Goal: Task Accomplishment & Management: Complete application form

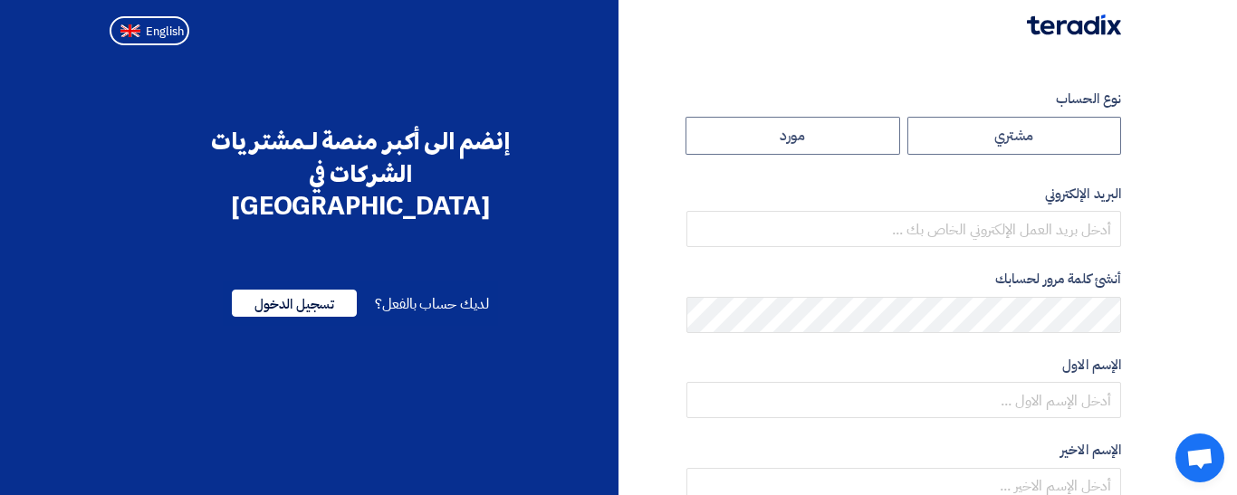
radio input "true"
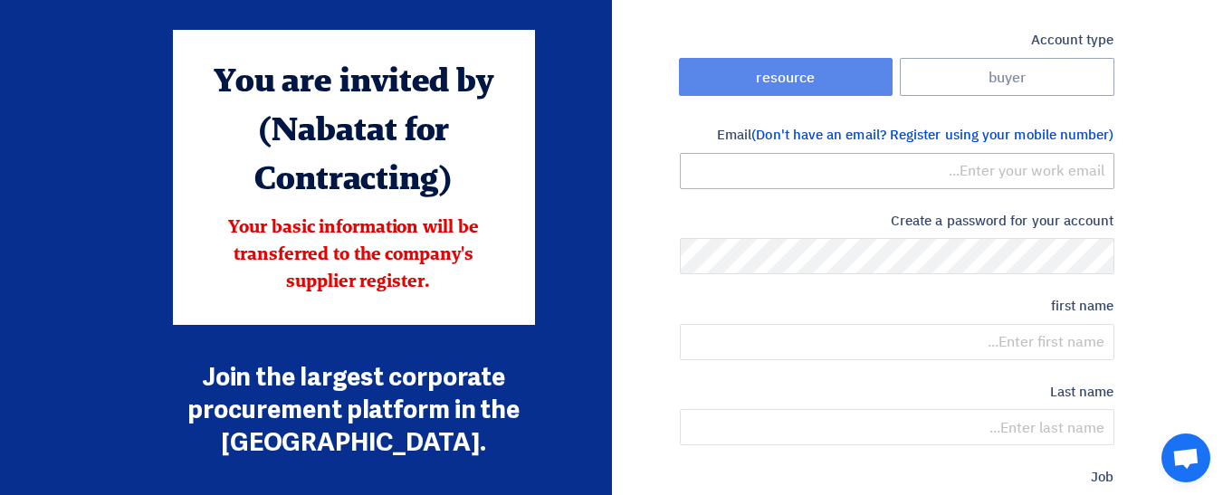
scroll to position [62, 0]
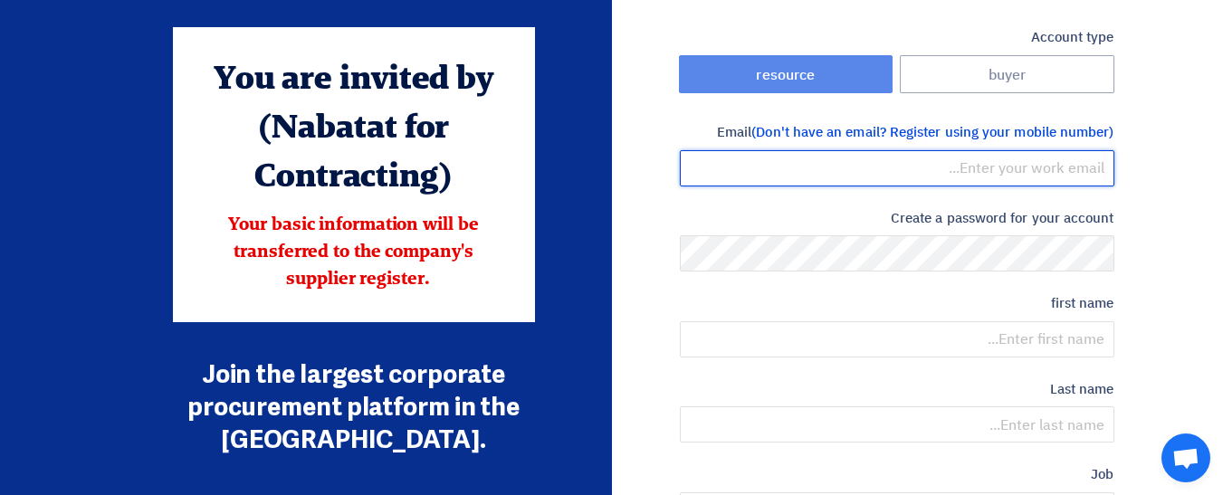
click at [942, 171] on input "email" at bounding box center [897, 168] width 435 height 36
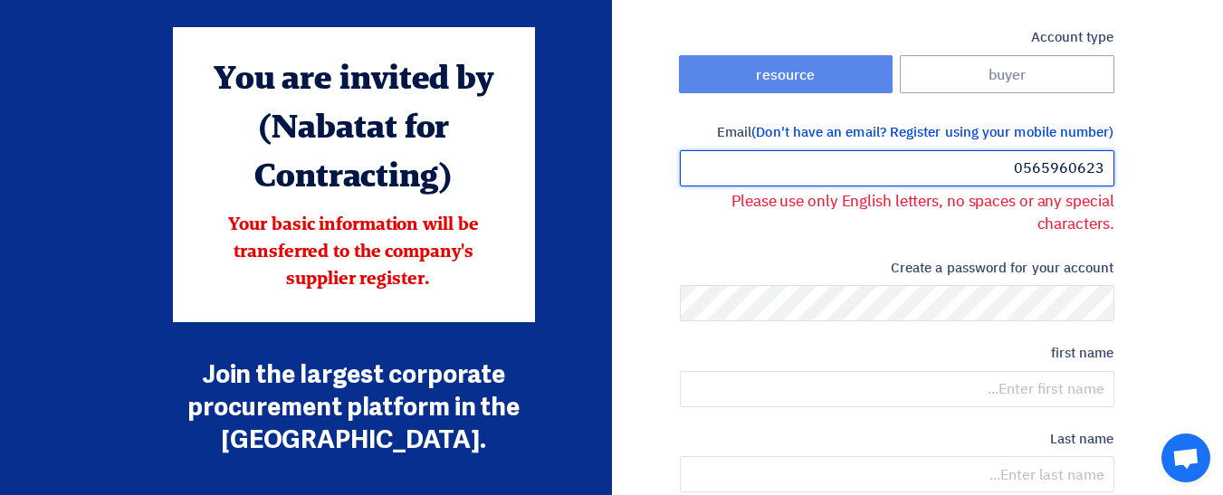
type input "0565960623"
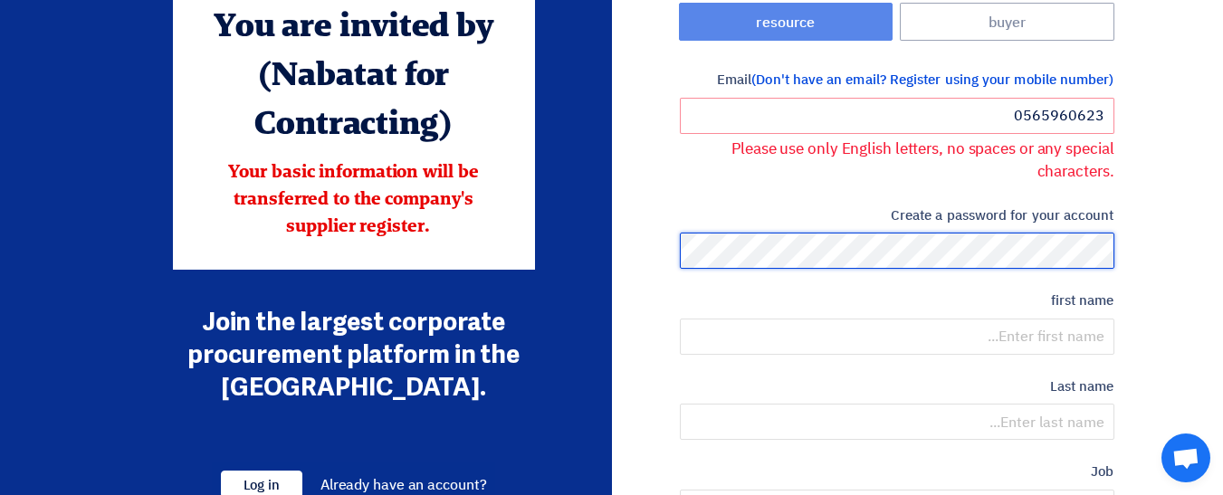
scroll to position [116, 0]
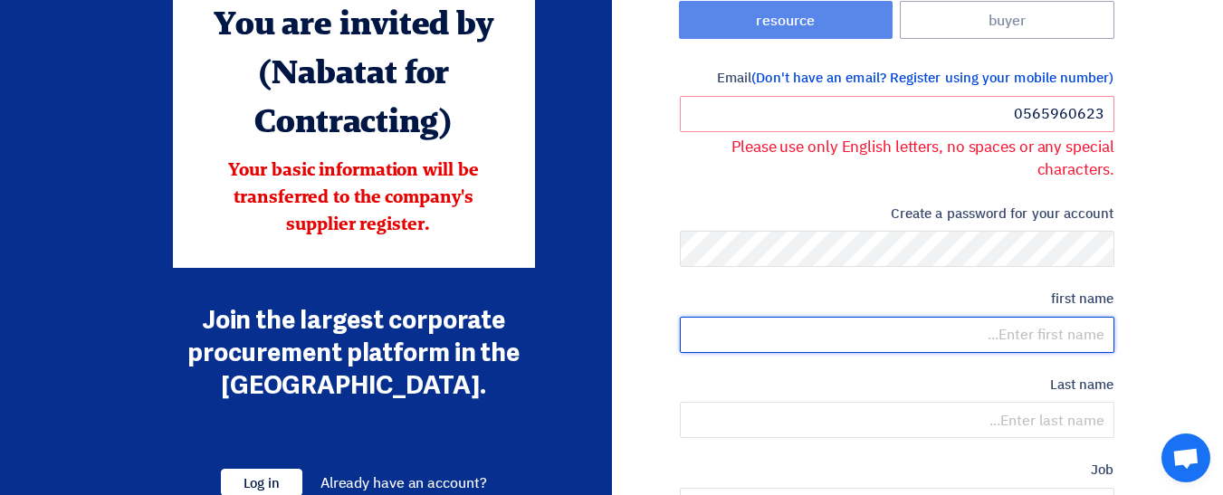
click at [1019, 326] on input "text" at bounding box center [897, 335] width 435 height 36
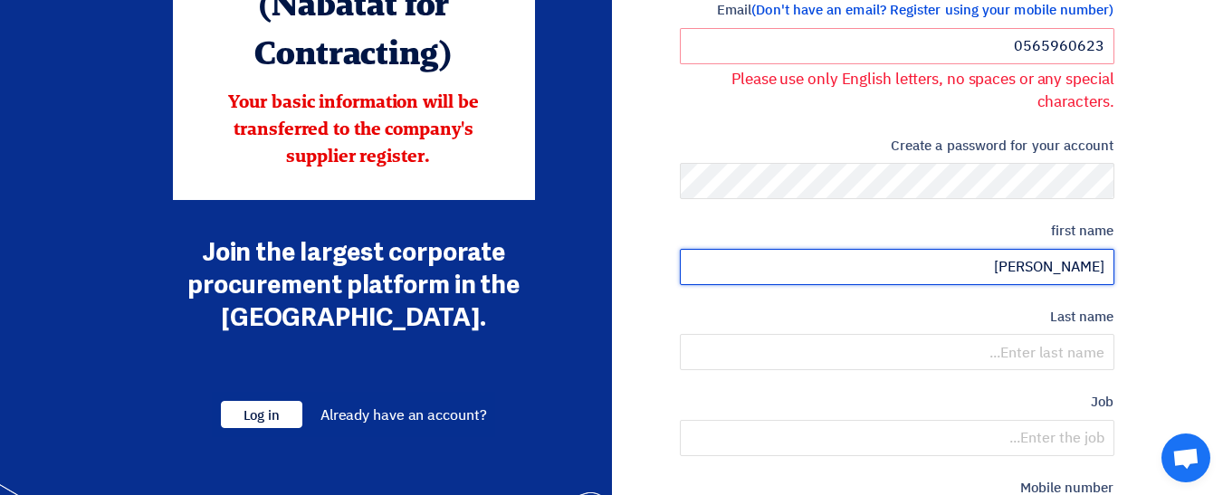
scroll to position [186, 0]
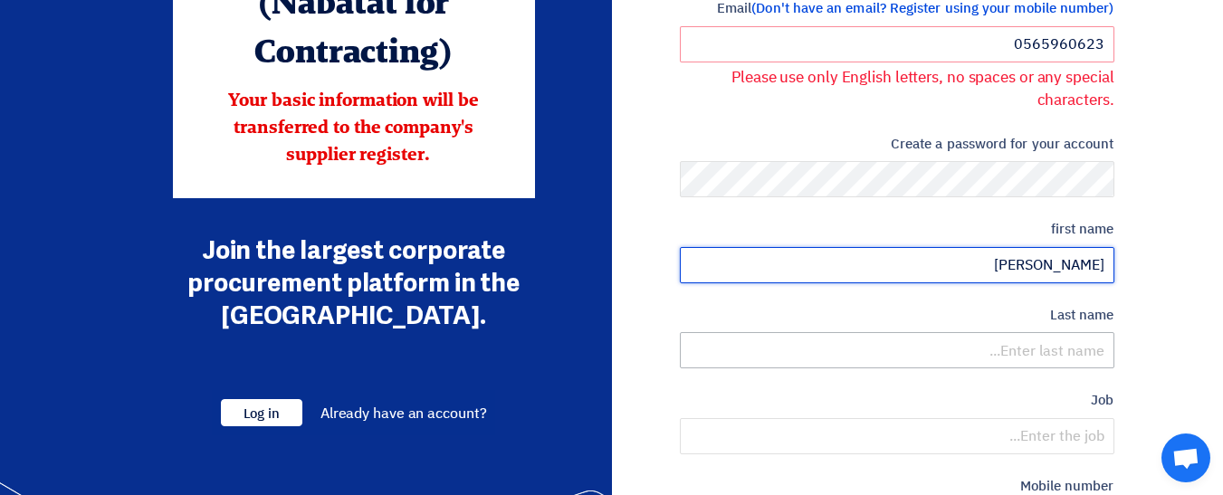
type input "abdulla"
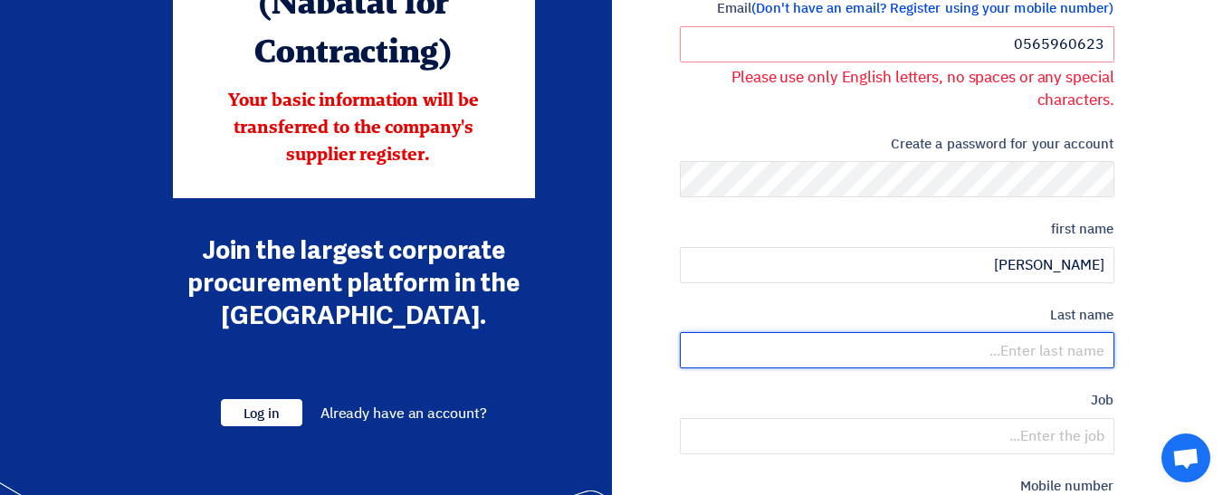
click at [1042, 352] on input "text" at bounding box center [897, 350] width 435 height 36
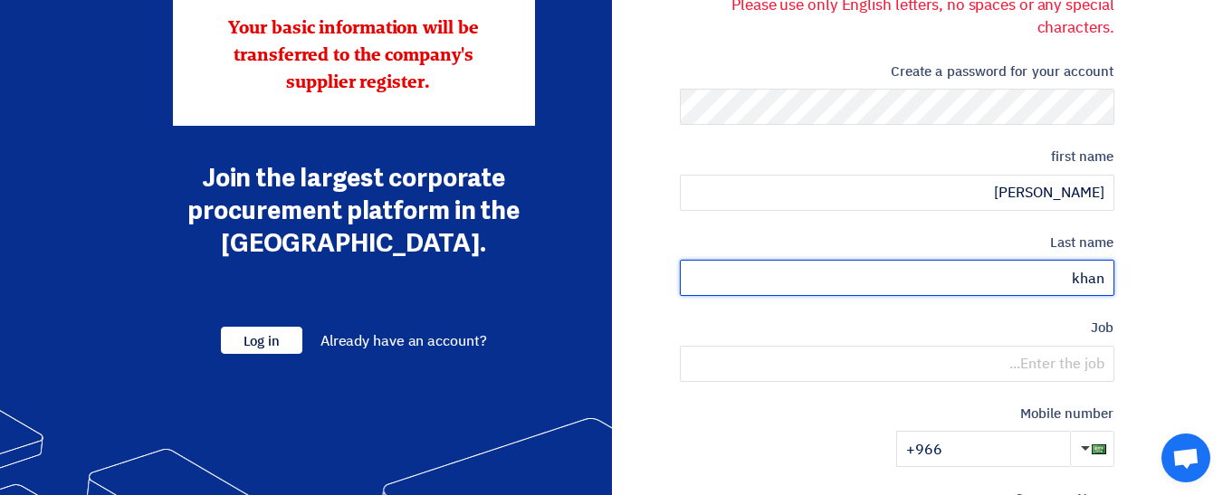
scroll to position [282, 0]
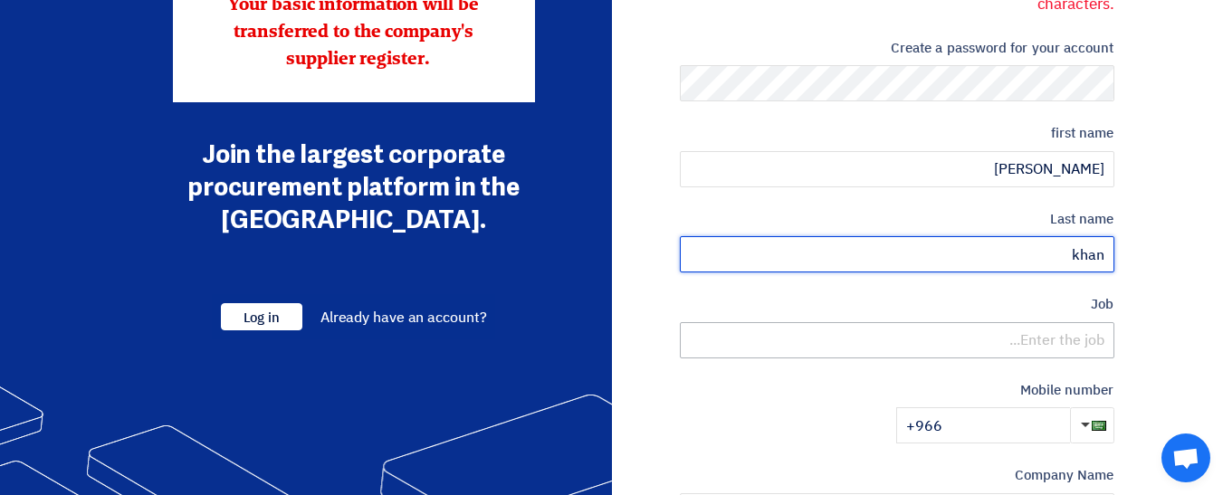
type input "khan"
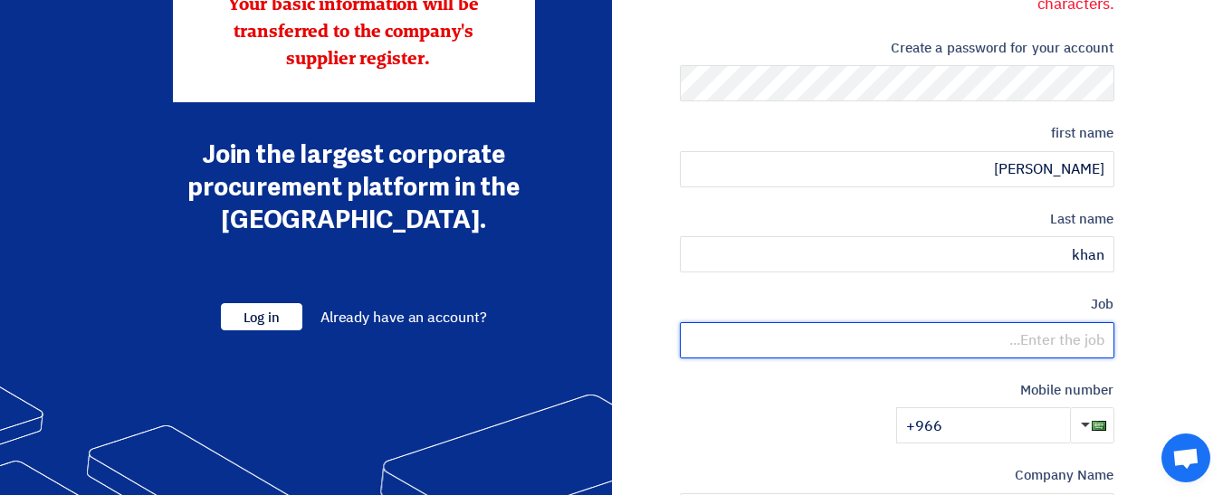
click at [1049, 349] on input "text" at bounding box center [897, 340] width 435 height 36
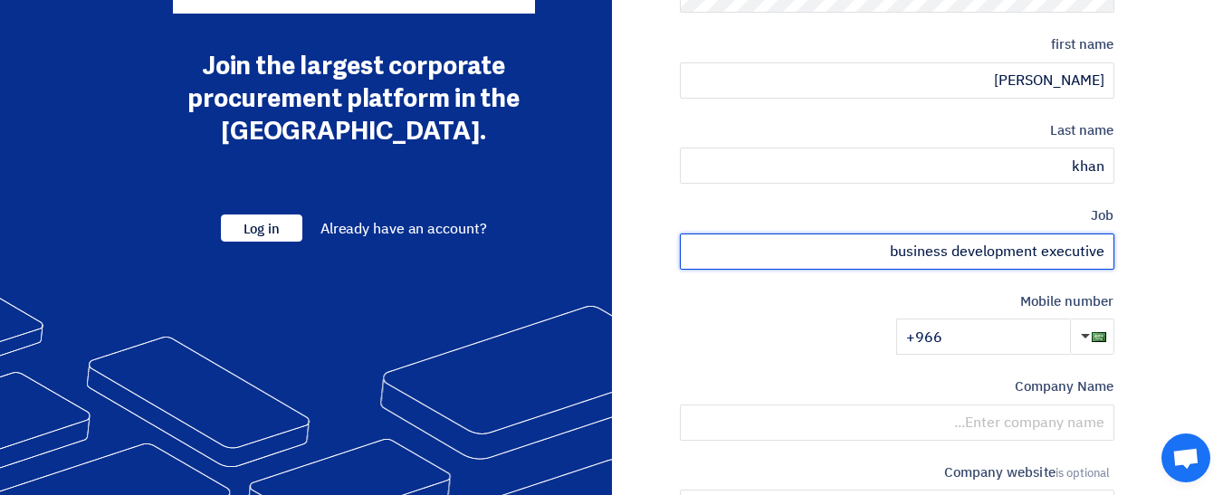
scroll to position [372, 0]
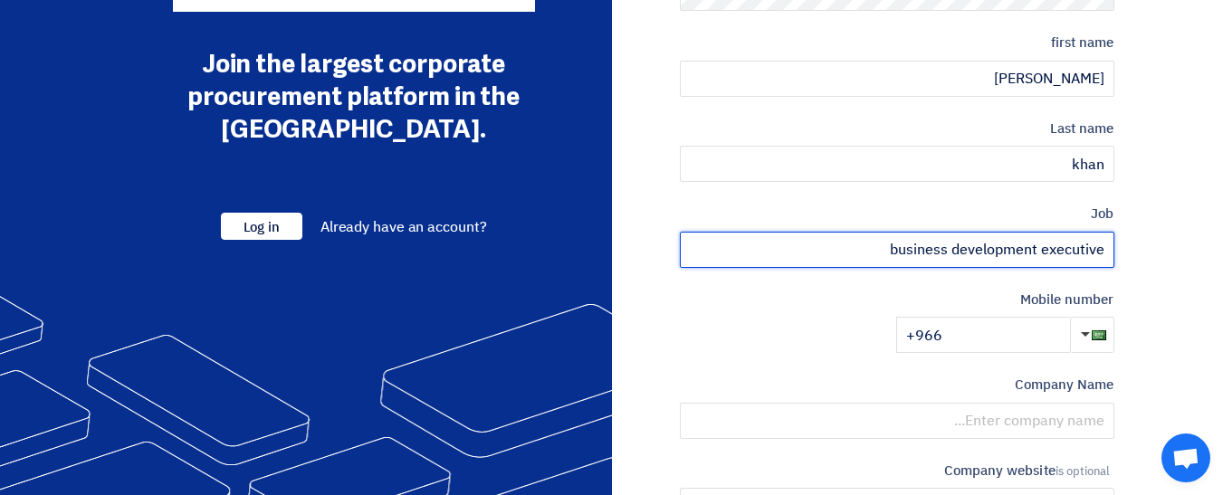
type input "business development executive"
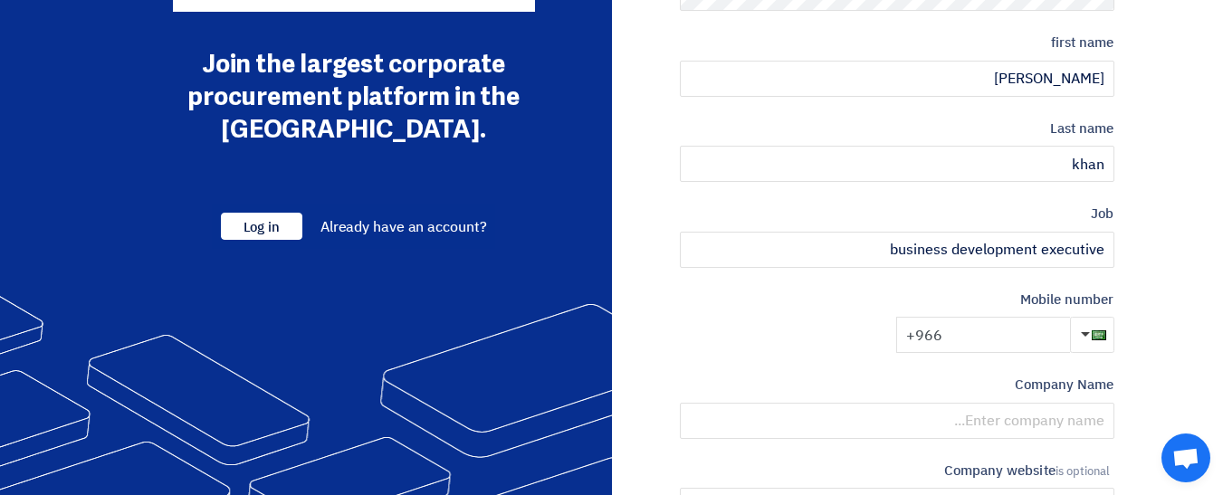
click at [1028, 342] on input "+966" at bounding box center [983, 335] width 174 height 36
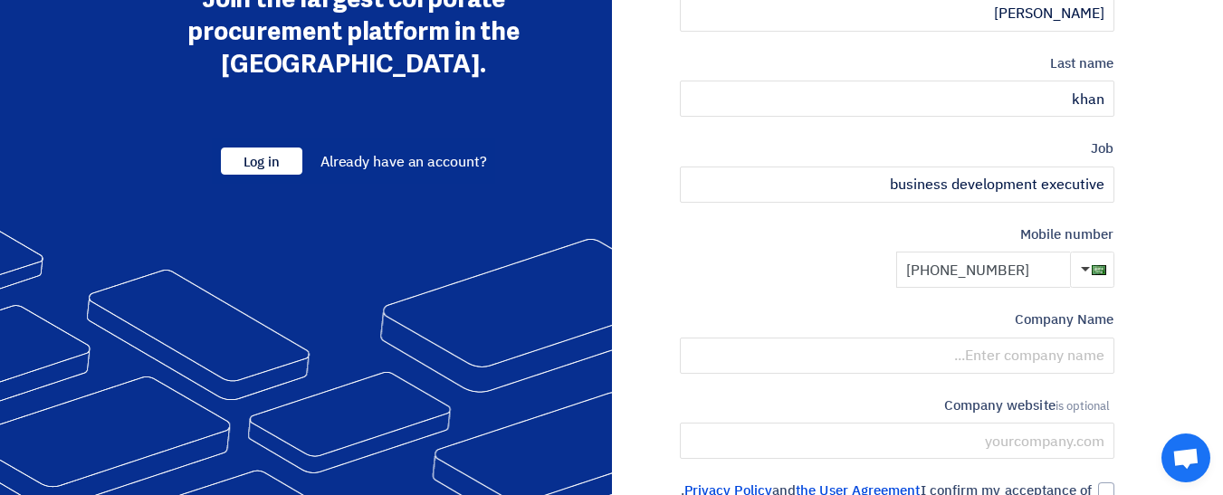
scroll to position [446, 0]
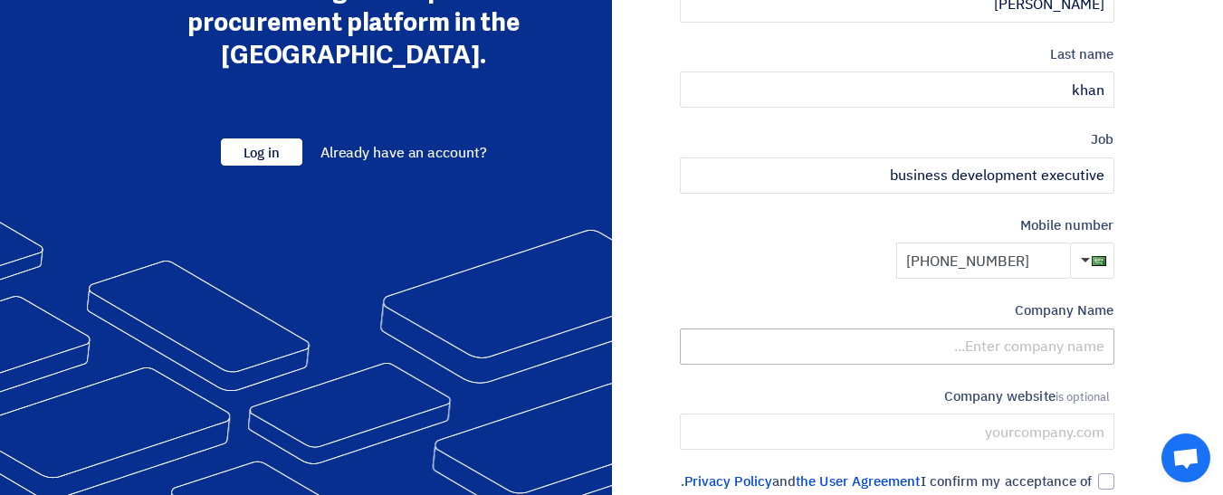
type input "+966 565960623"
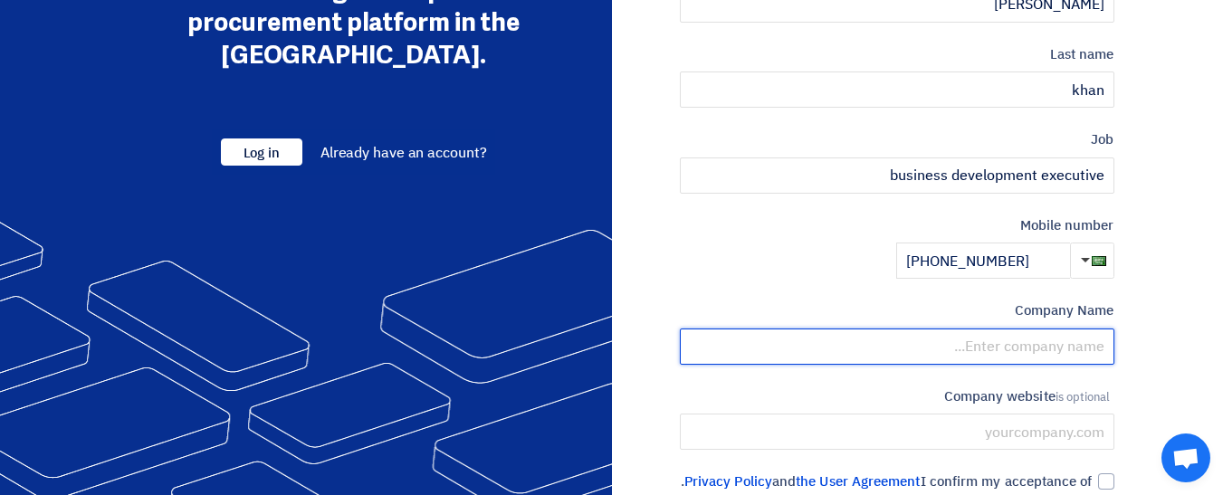
click at [999, 349] on input "text" at bounding box center [897, 347] width 435 height 36
type input "b"
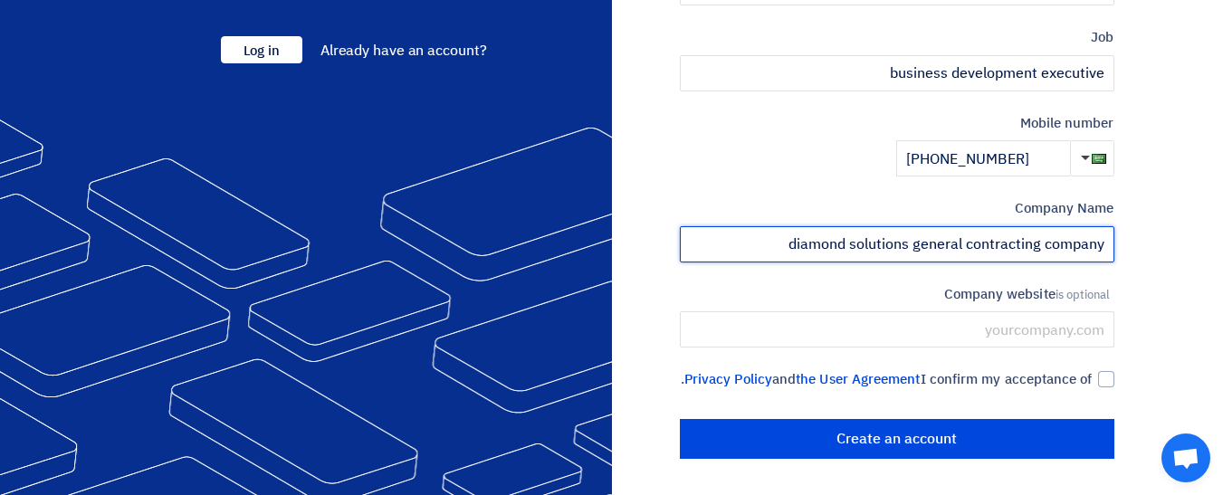
scroll to position [569, 0]
type input "diamond solutions general contracting company"
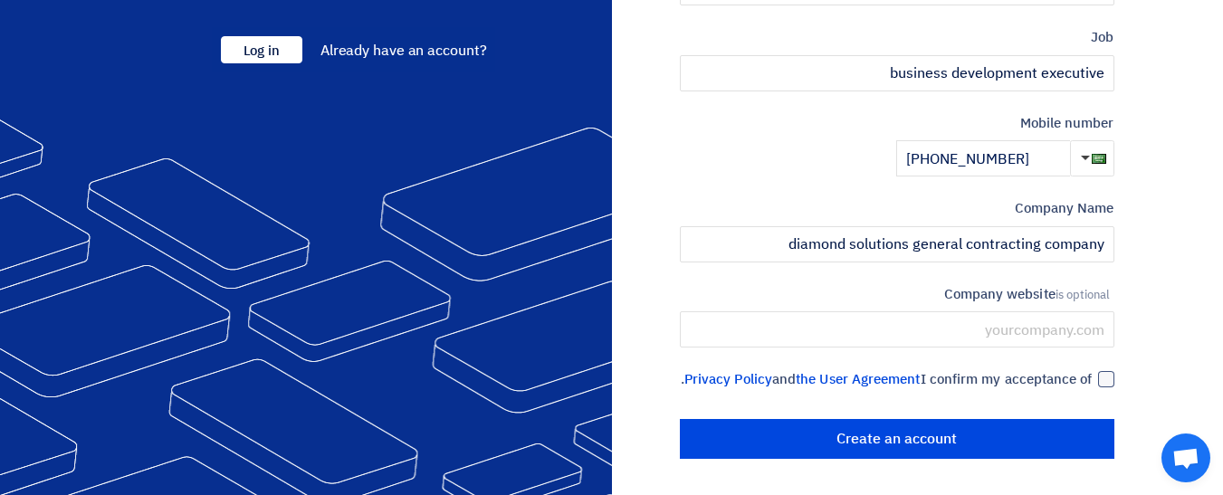
click at [1110, 371] on div at bounding box center [1106, 379] width 16 height 16
click at [1093, 369] on input "I confirm my acceptance of the User Agreement and Privacy Policy ." at bounding box center [875, 387] width 435 height 36
checkbox input "true"
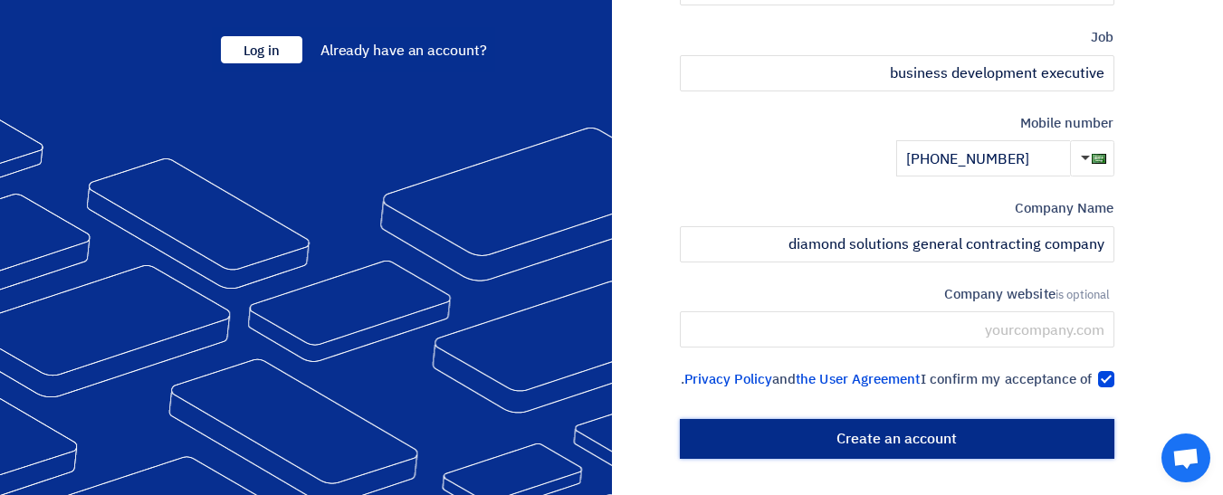
click at [1017, 435] on input "Create an account" at bounding box center [897, 439] width 435 height 40
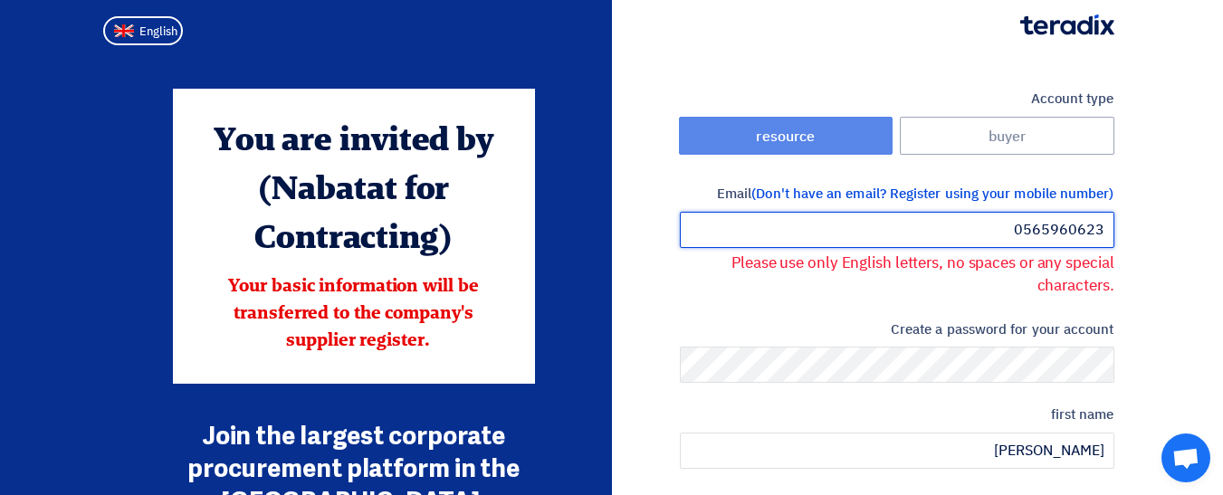
click at [992, 228] on input "0565960623" at bounding box center [897, 230] width 435 height 36
click at [1067, 229] on input "0565960623" at bounding box center [897, 230] width 435 height 36
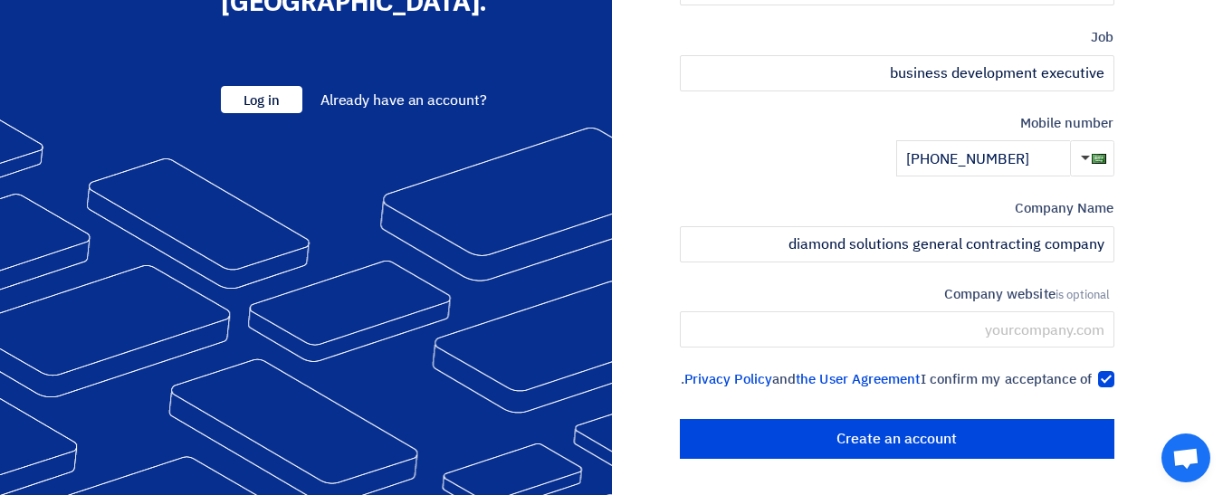
scroll to position [515, 0]
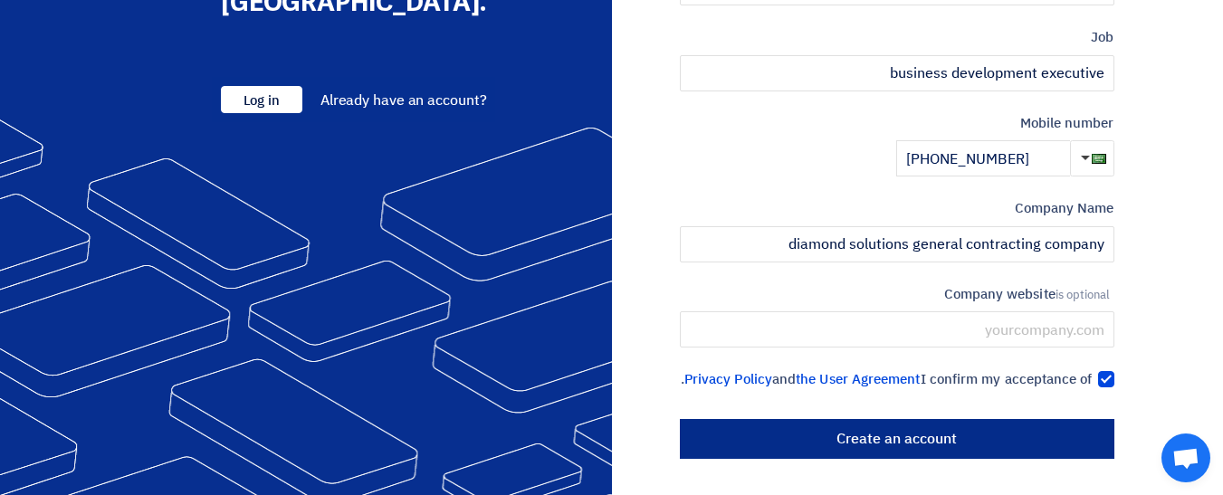
type input "abdullahkhann214@gmail.com"
click at [955, 450] on input "Create an account" at bounding box center [897, 439] width 435 height 40
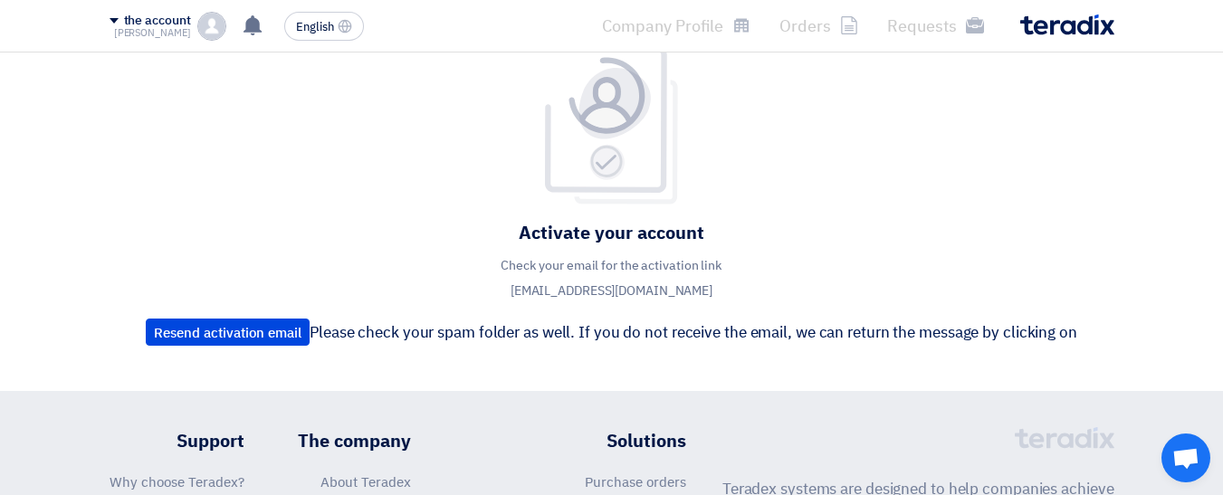
scroll to position [36, 0]
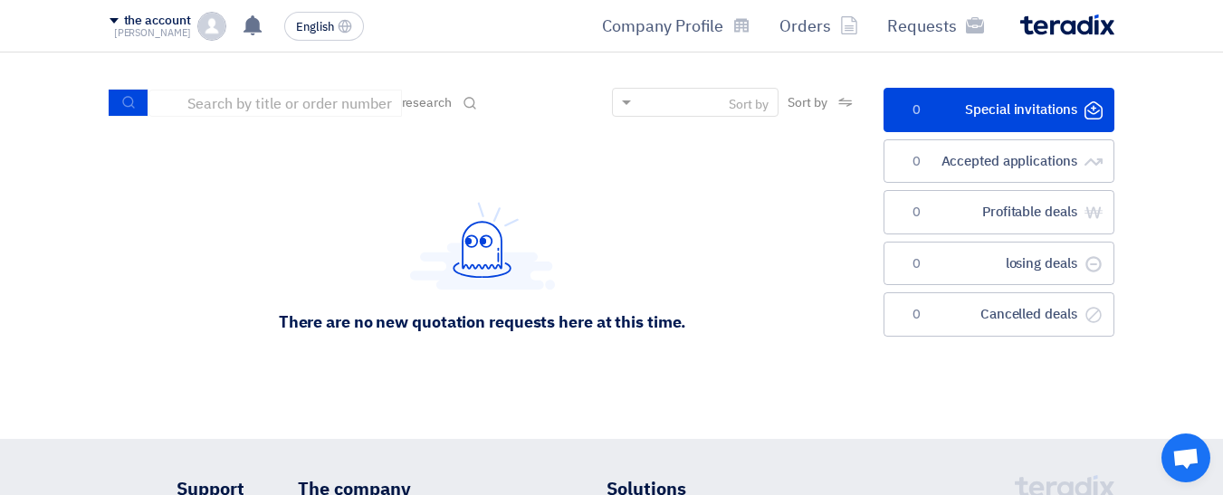
scroll to position [18, 0]
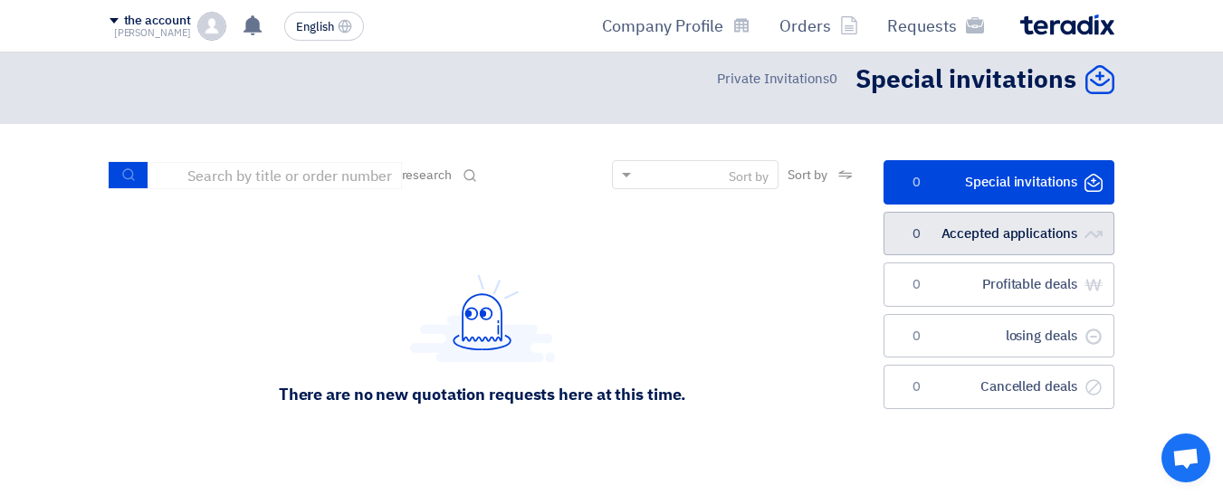
click at [944, 224] on font "Accepted applications" at bounding box center [1010, 234] width 136 height 20
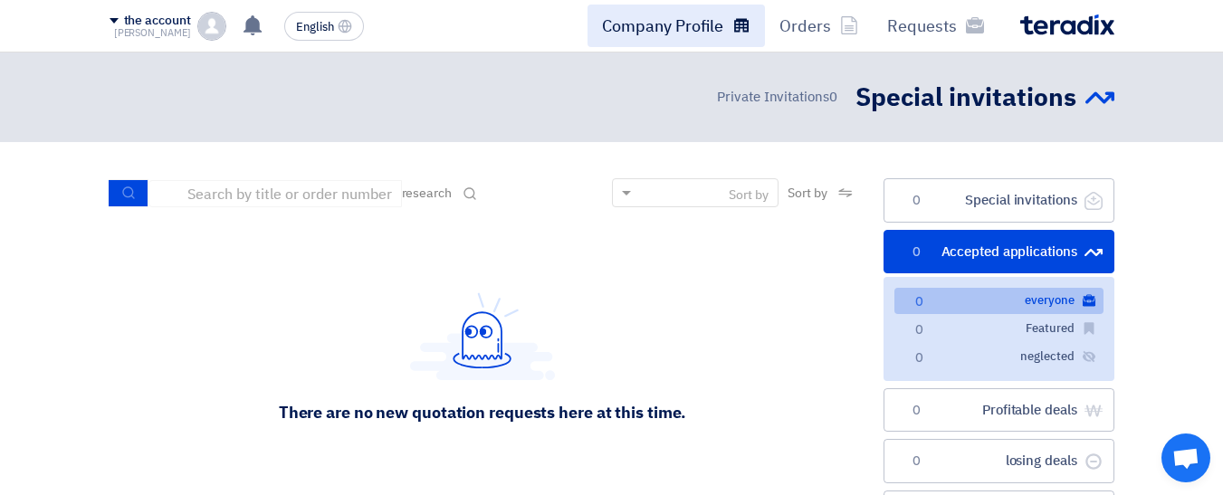
click at [699, 23] on font "Company Profile" at bounding box center [662, 26] width 121 height 24
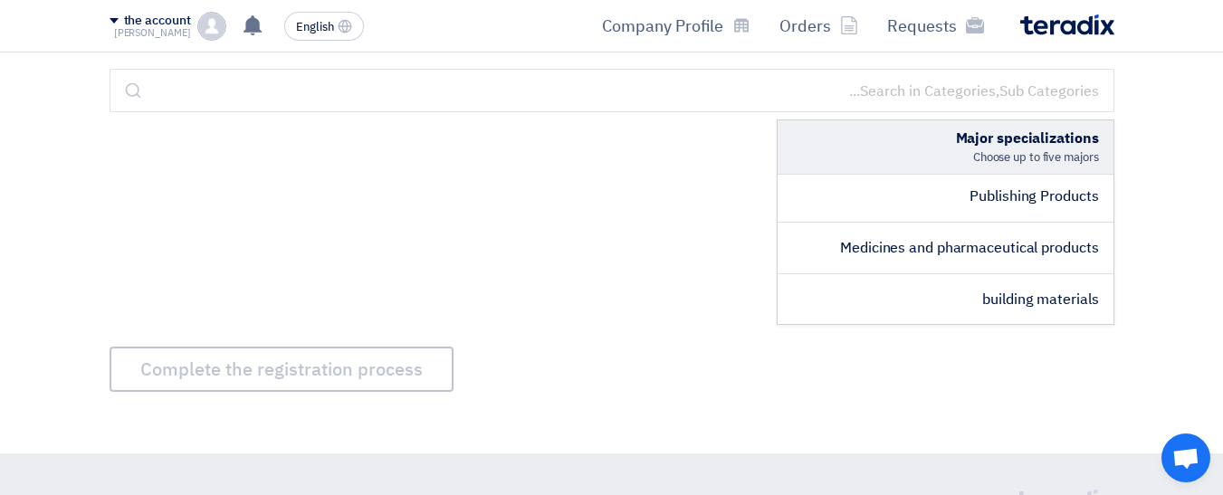
scroll to position [1324, 0]
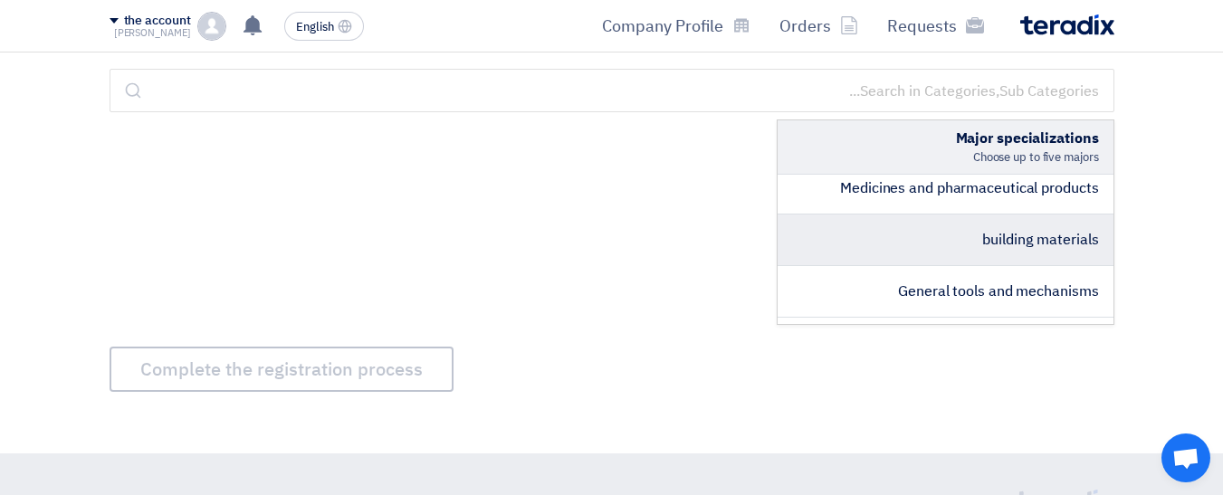
click at [896, 266] on li "building materials" at bounding box center [946, 241] width 336 height 52
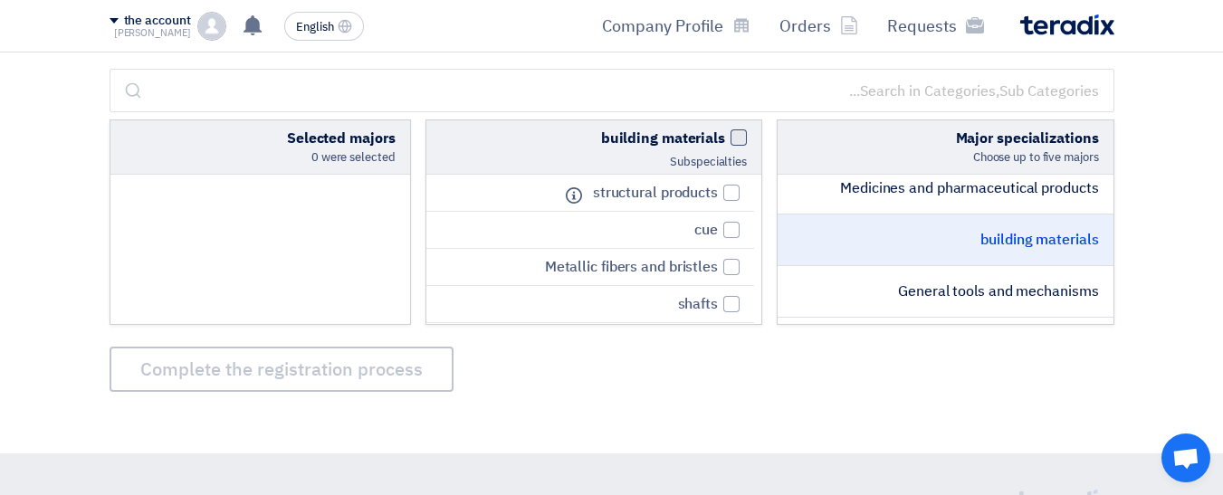
click at [737, 147] on label "building materials" at bounding box center [594, 139] width 307 height 22
click at [725, 139] on input "building materials" at bounding box center [719, 134] width 12 height 12
checkbox input "true"
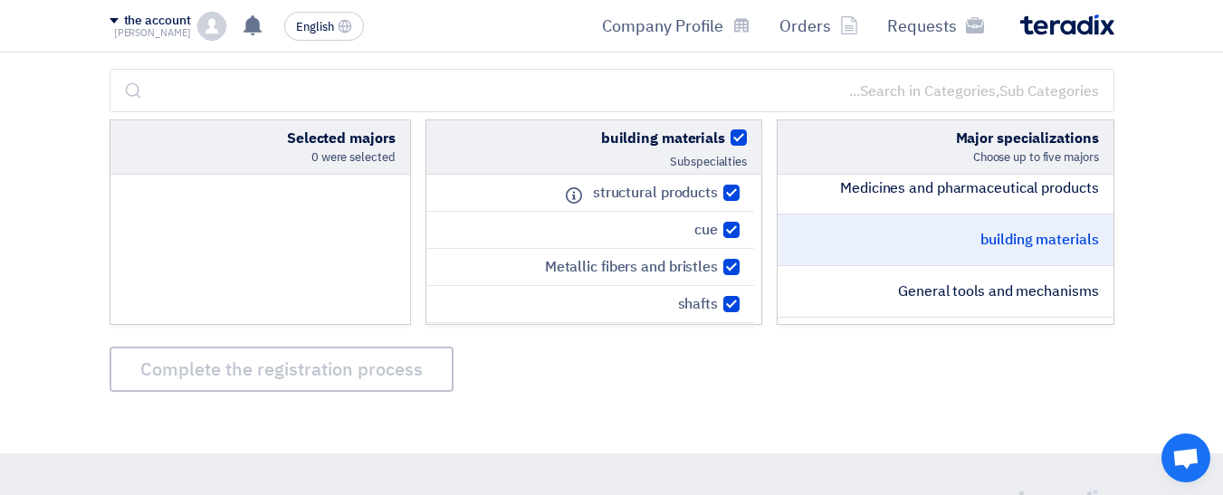
checkbox input "true"
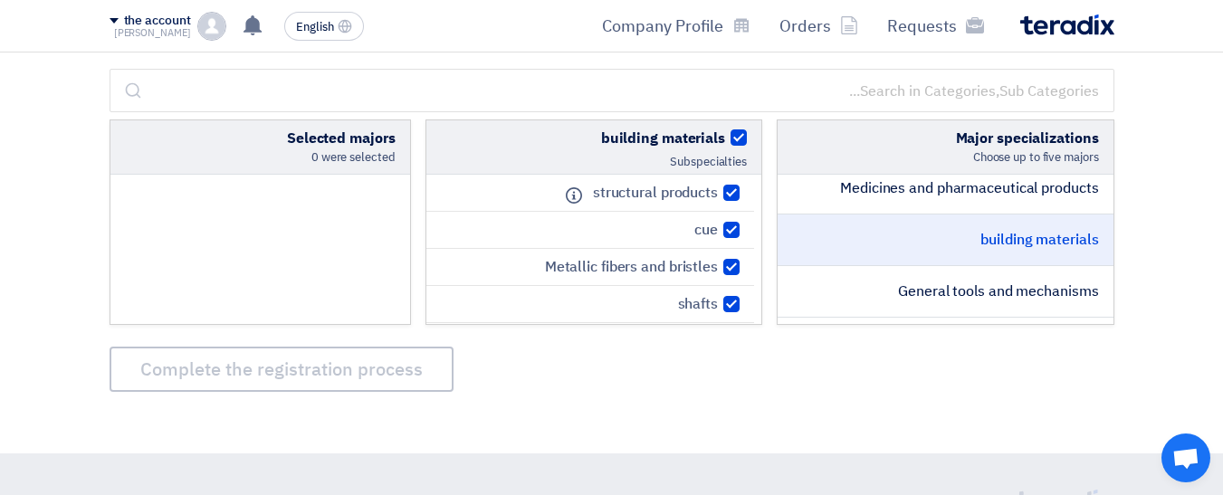
checkbox input "true"
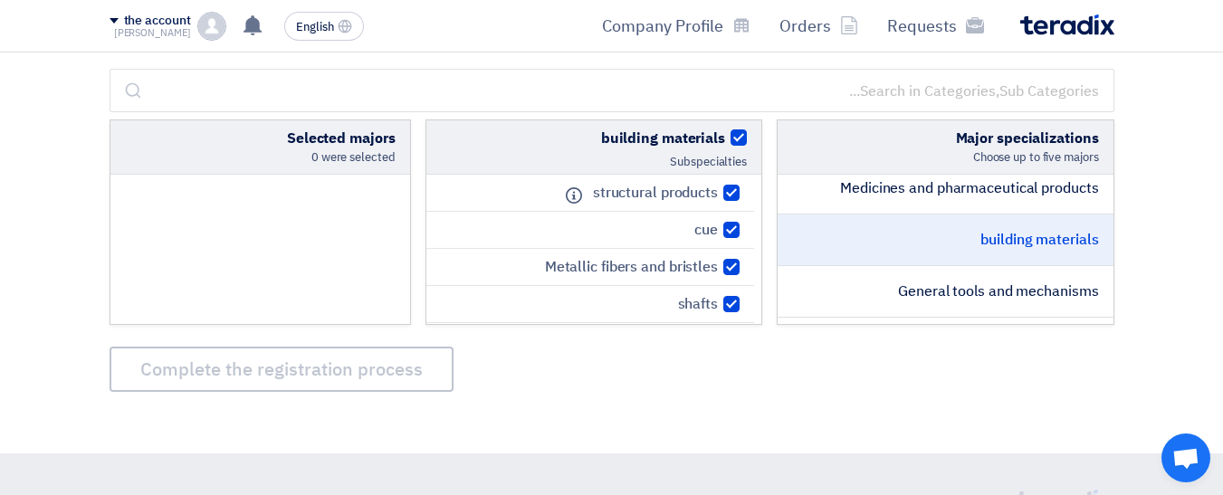
checkbox input "true"
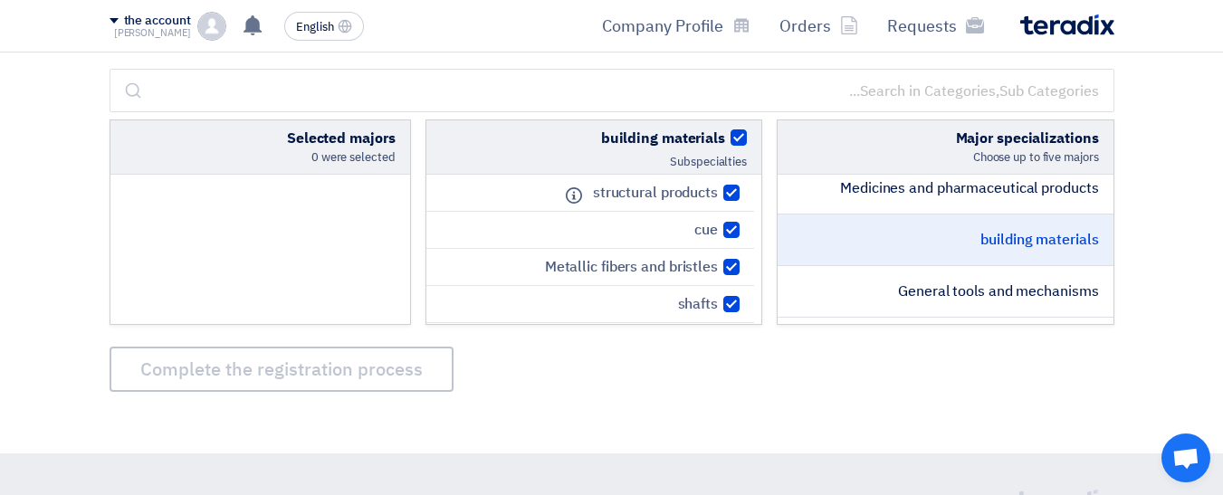
checkbox input "true"
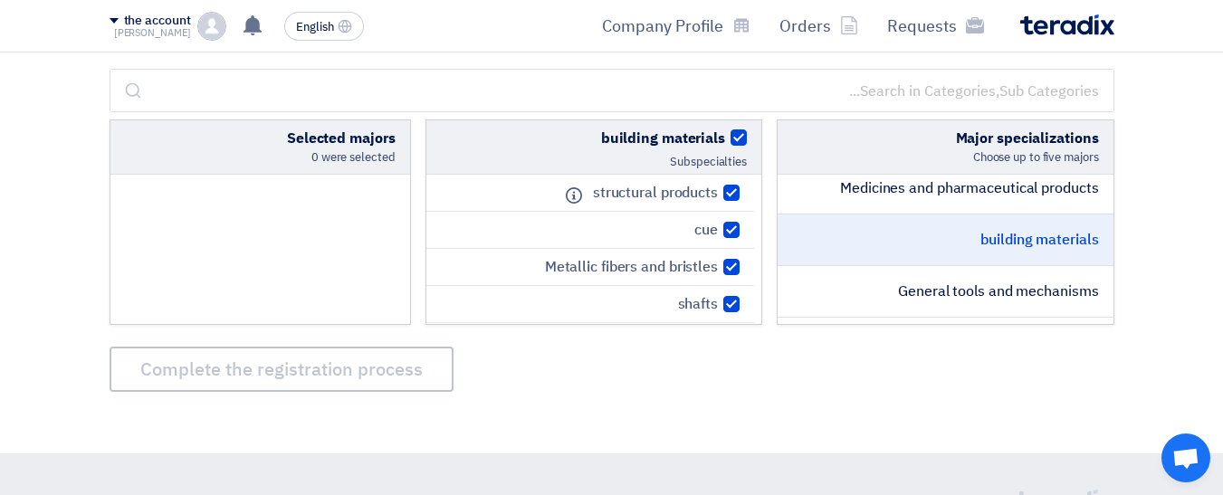
checkbox input "true"
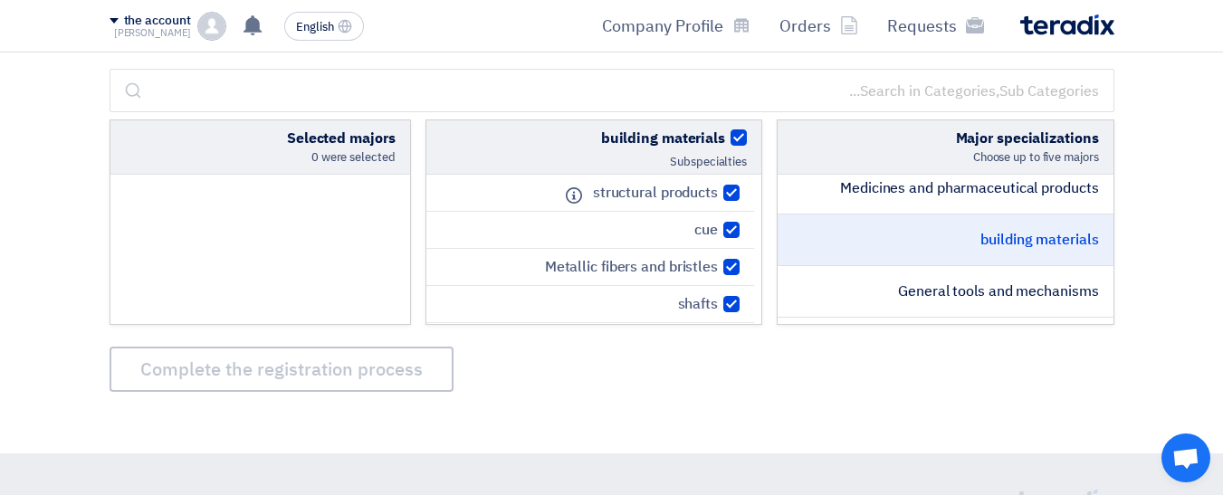
checkbox input "true"
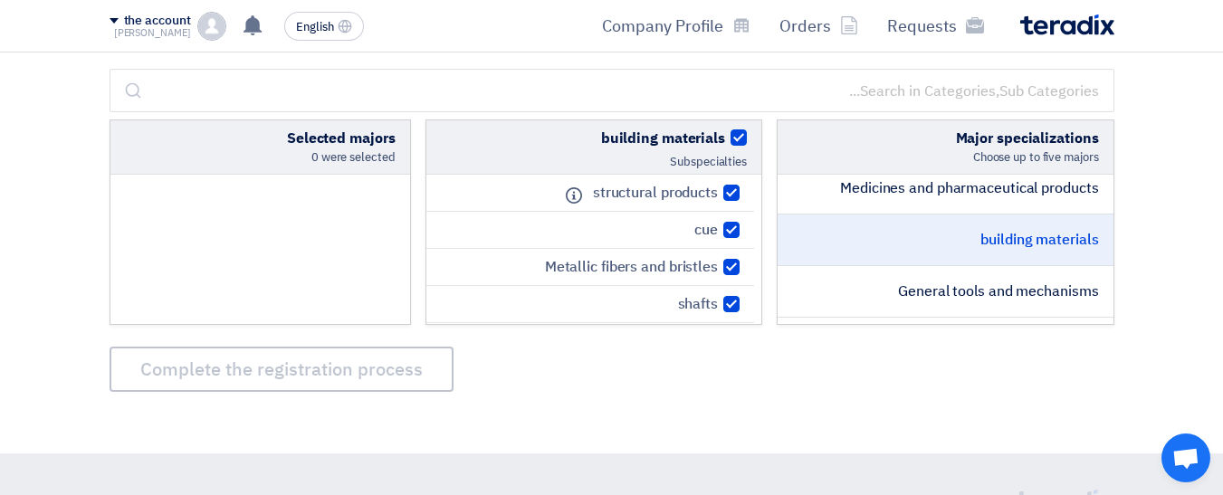
checkbox input "true"
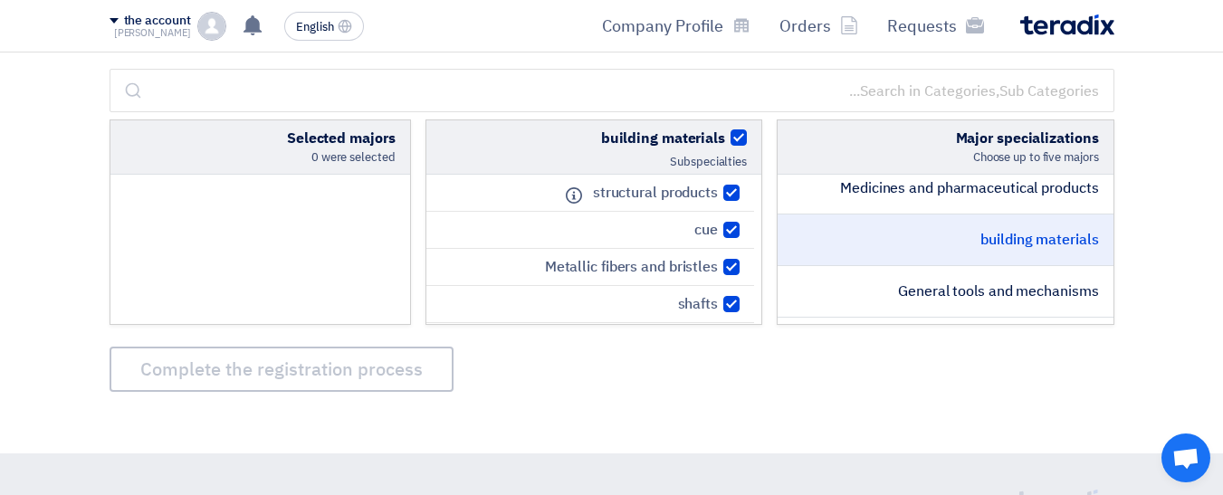
checkbox input "true"
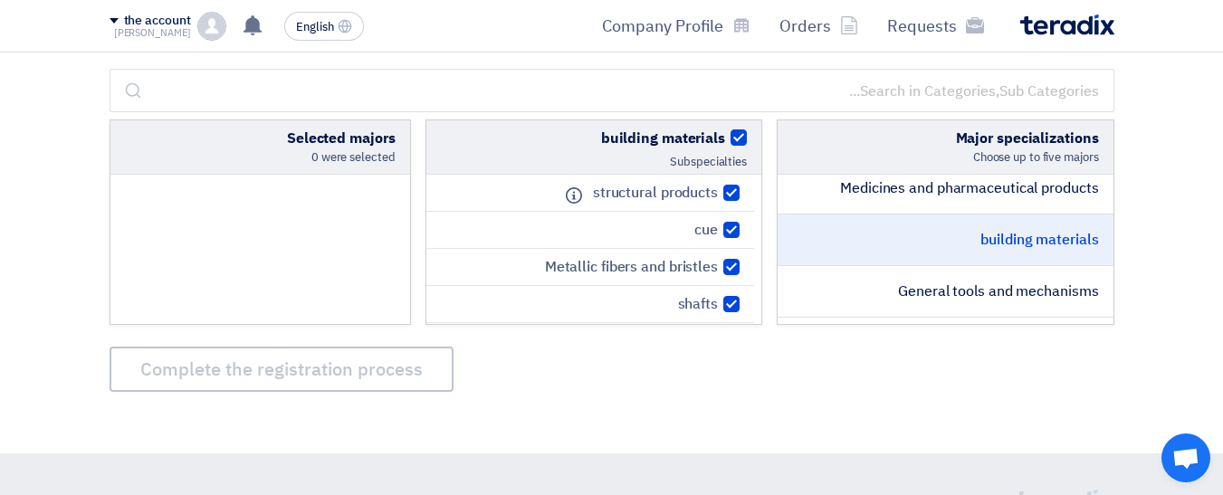
checkbox input "true"
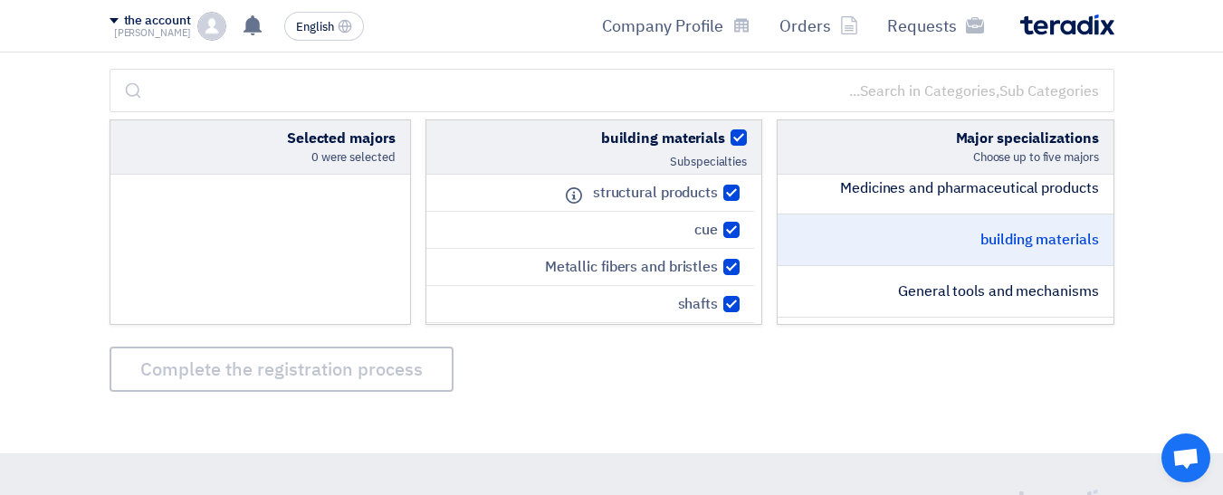
checkbox input "true"
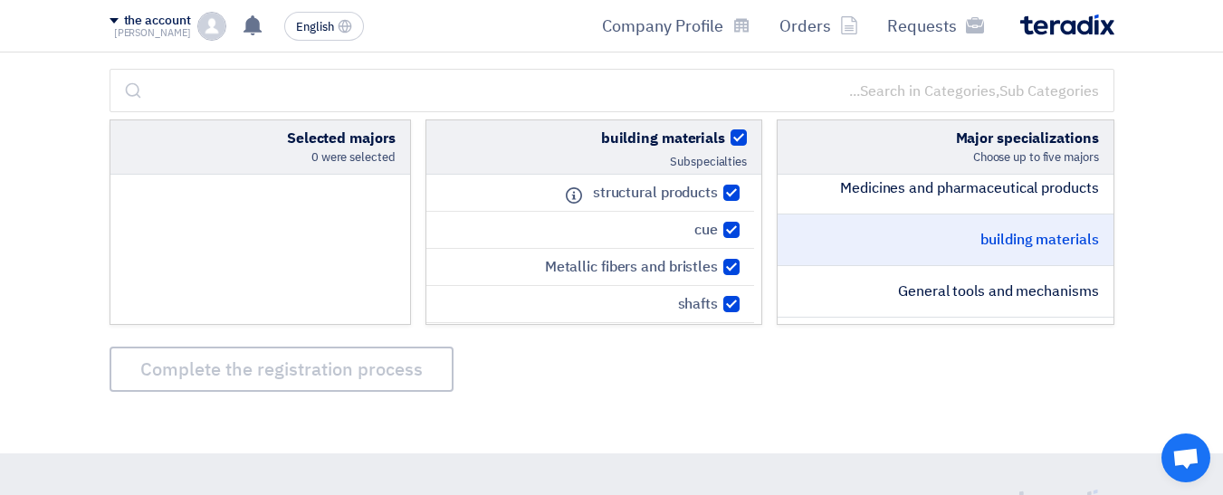
checkbox input "true"
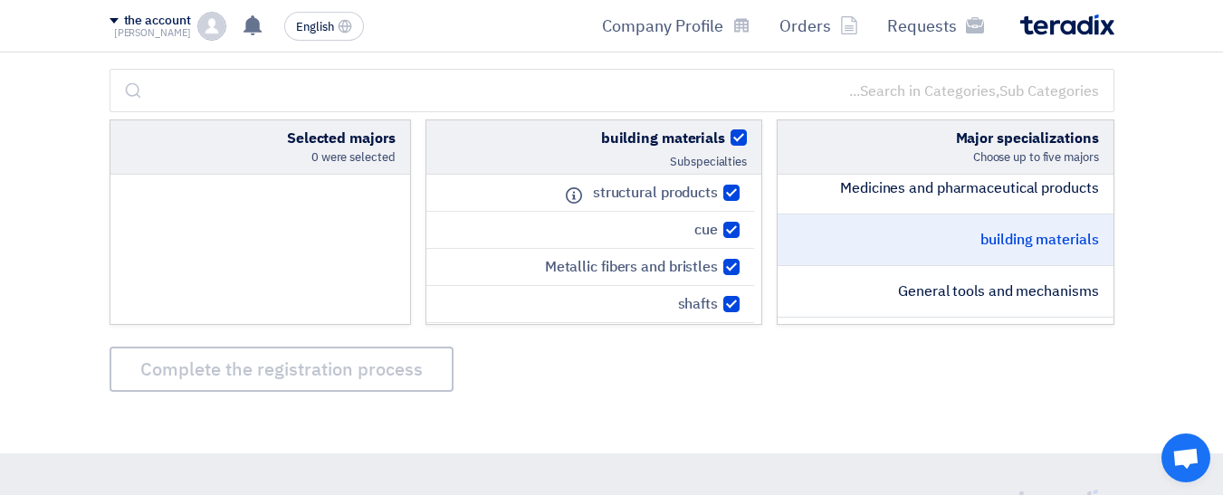
checkbox input "true"
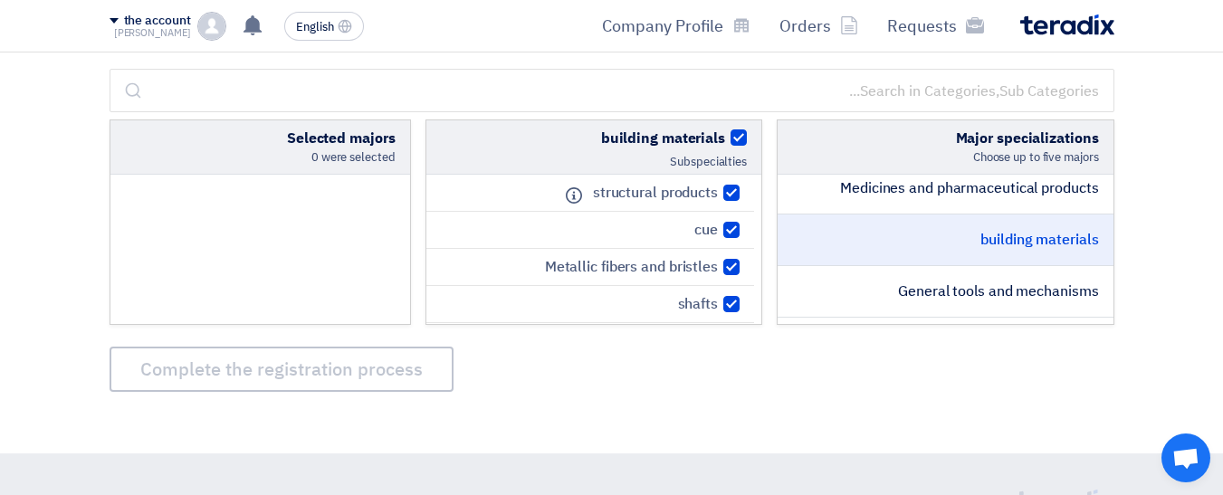
checkbox input "true"
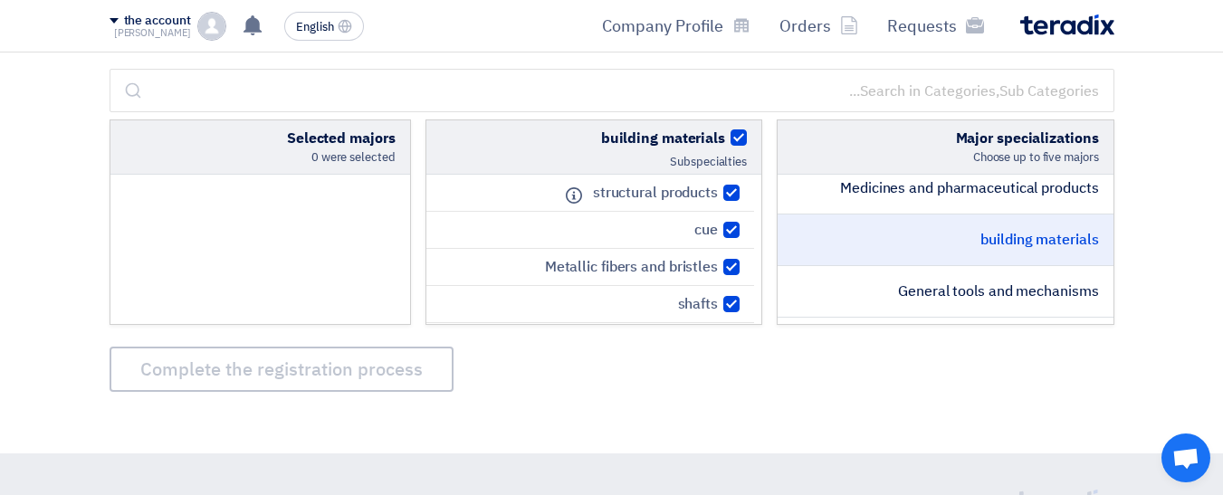
checkbox input "true"
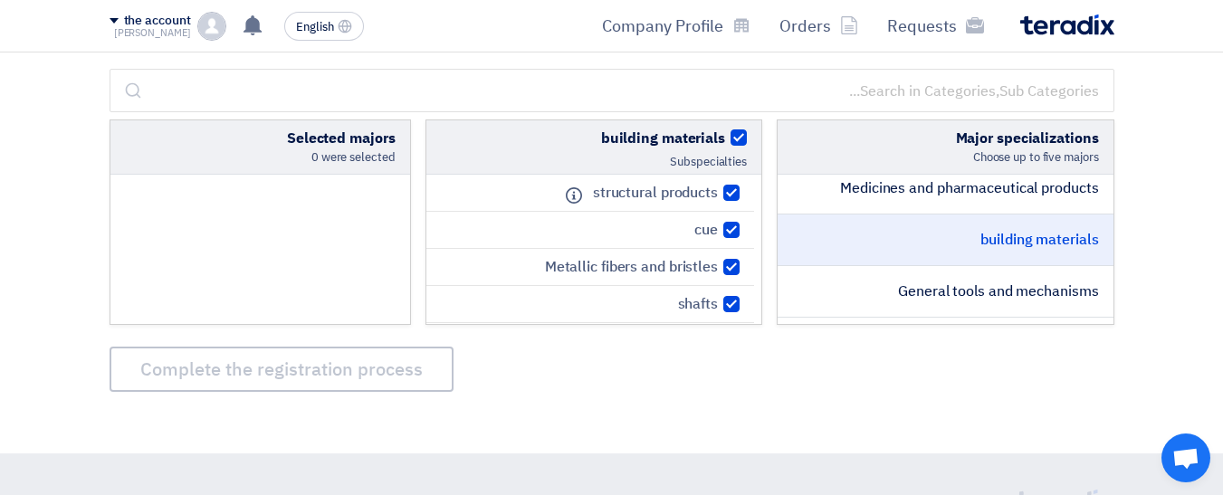
checkbox input "true"
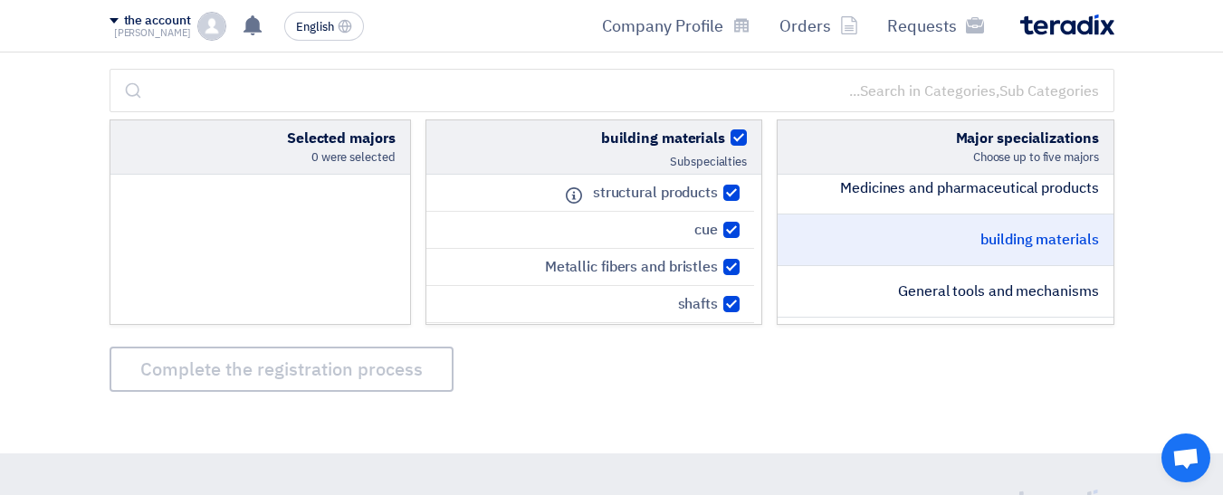
checkbox input "true"
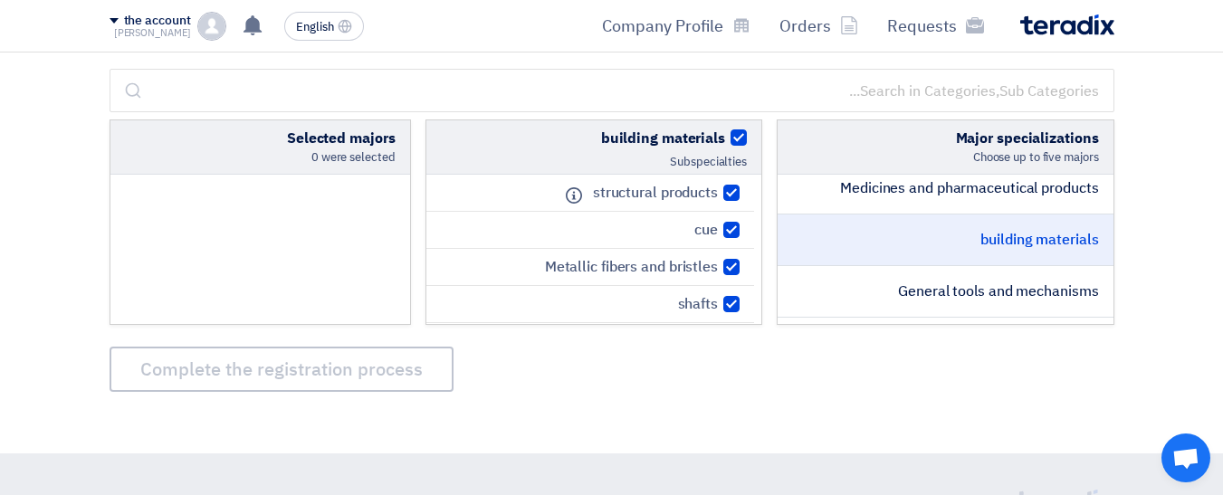
checkbox input "true"
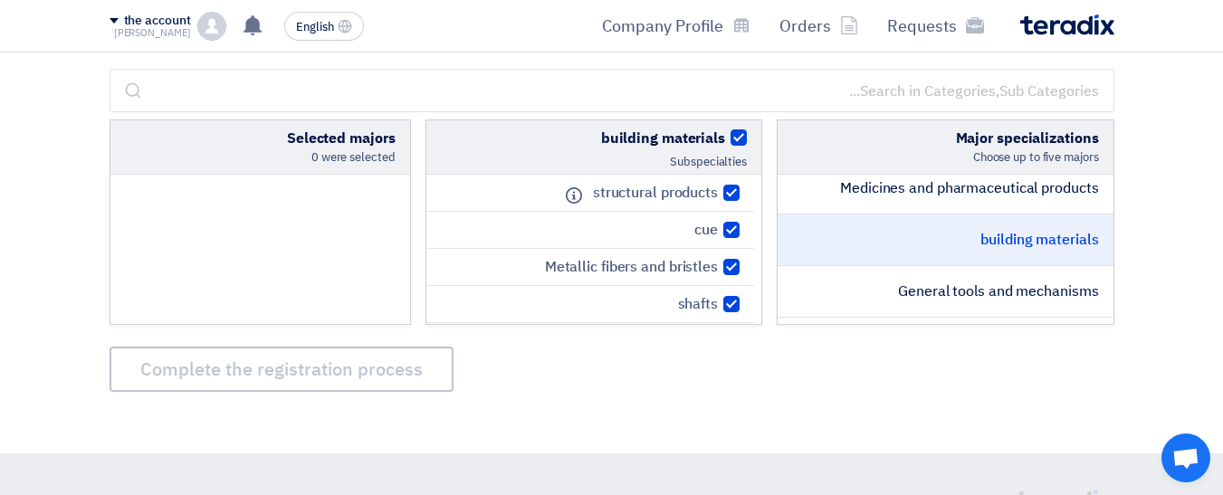
checkbox input "true"
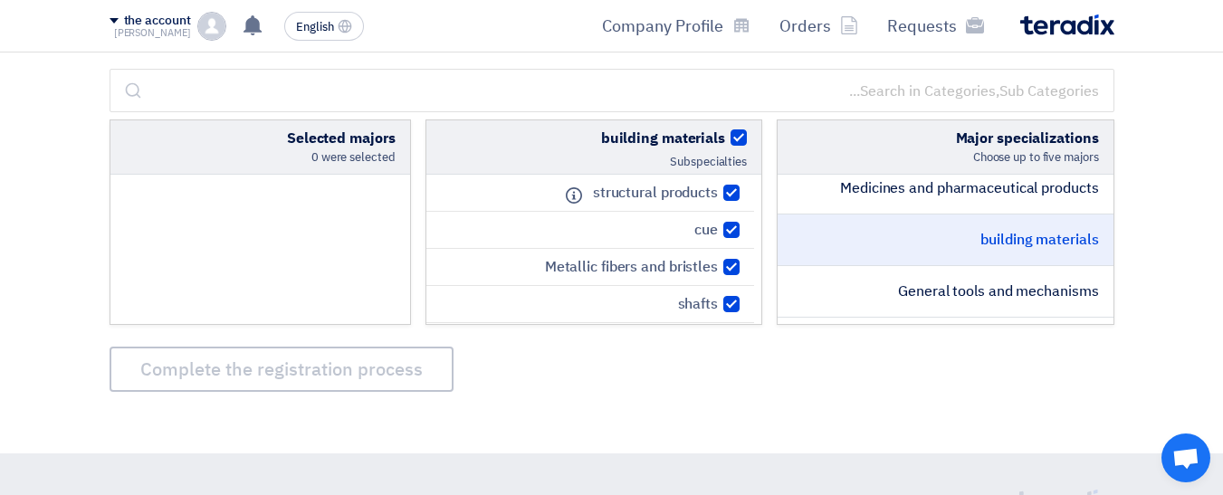
checkbox input "true"
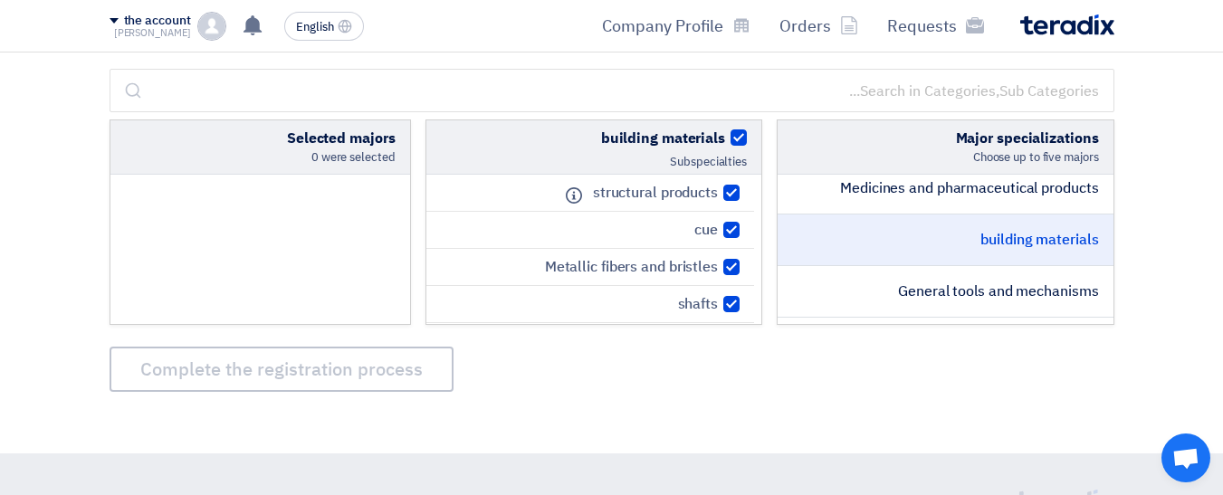
checkbox input "true"
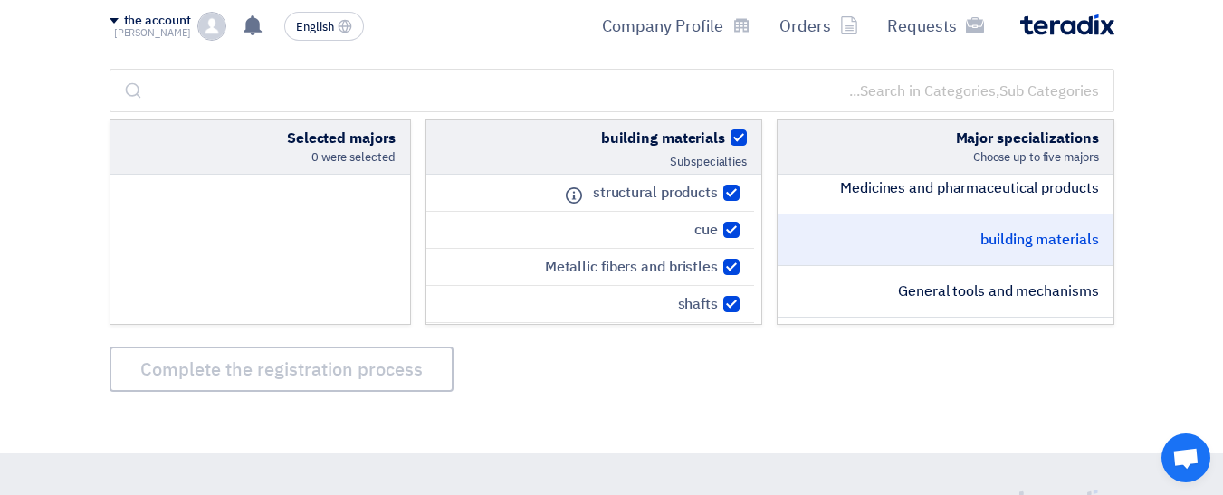
checkbox input "true"
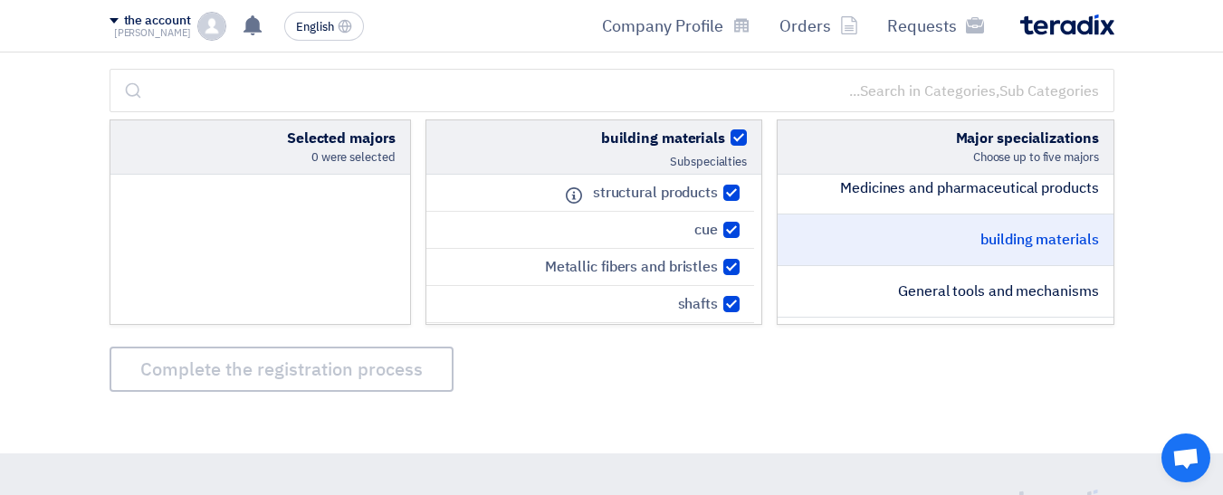
checkbox input "true"
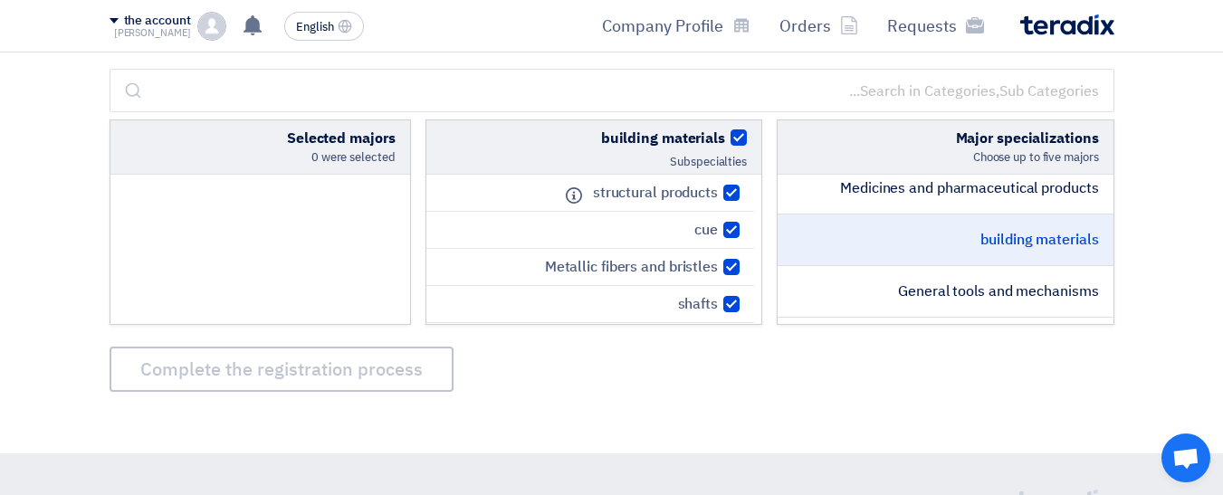
checkbox input "true"
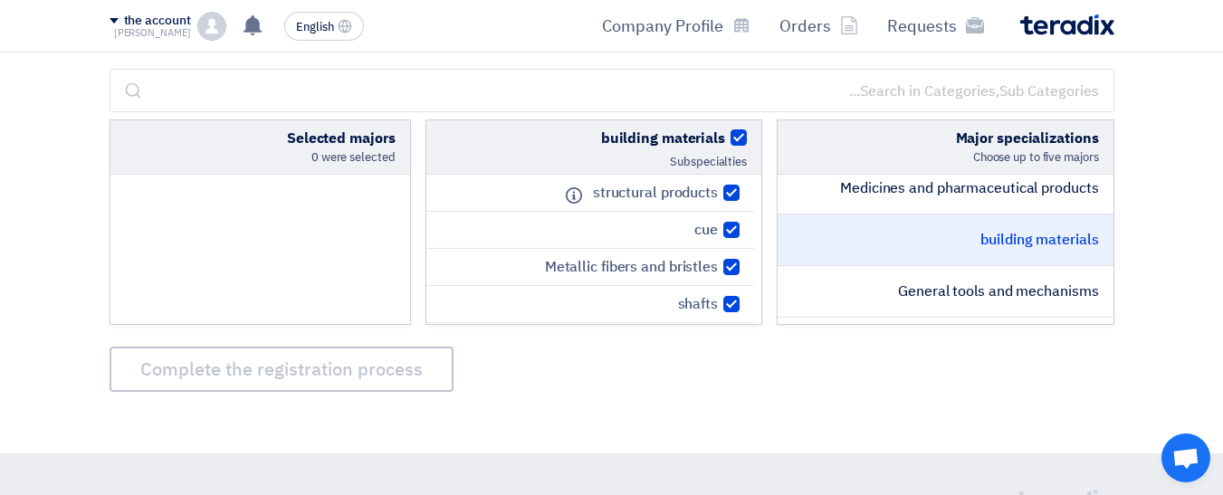
checkbox input "true"
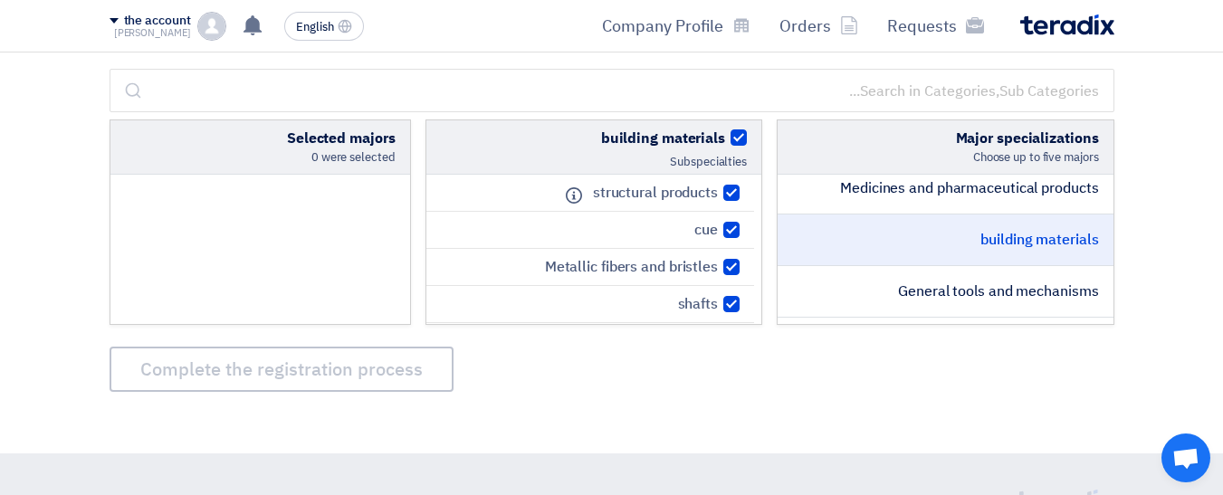
checkbox input "true"
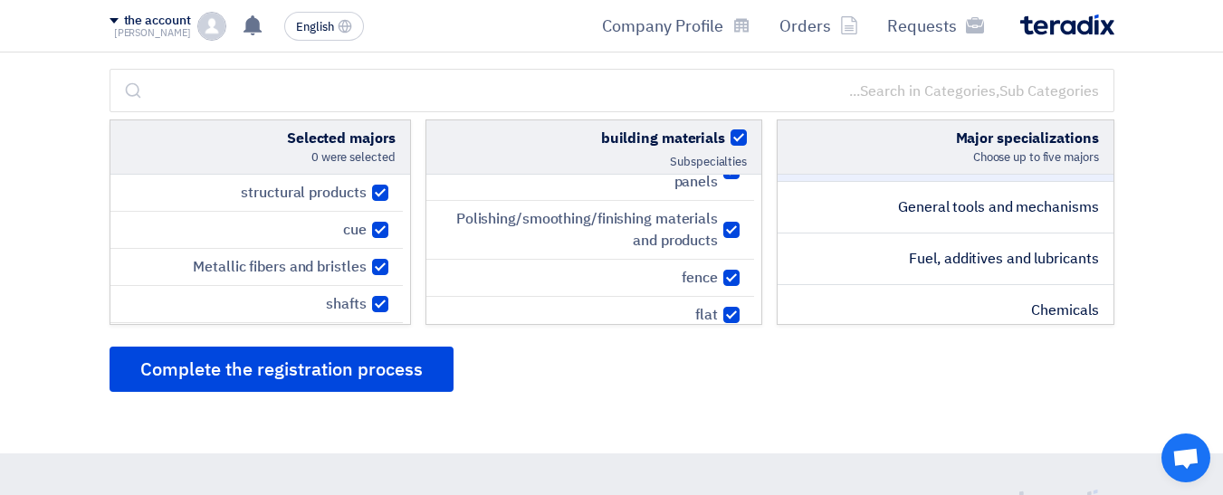
scroll to position [1427, 0]
click at [926, 217] on font "General tools and mechanisms" at bounding box center [998, 207] width 200 height 22
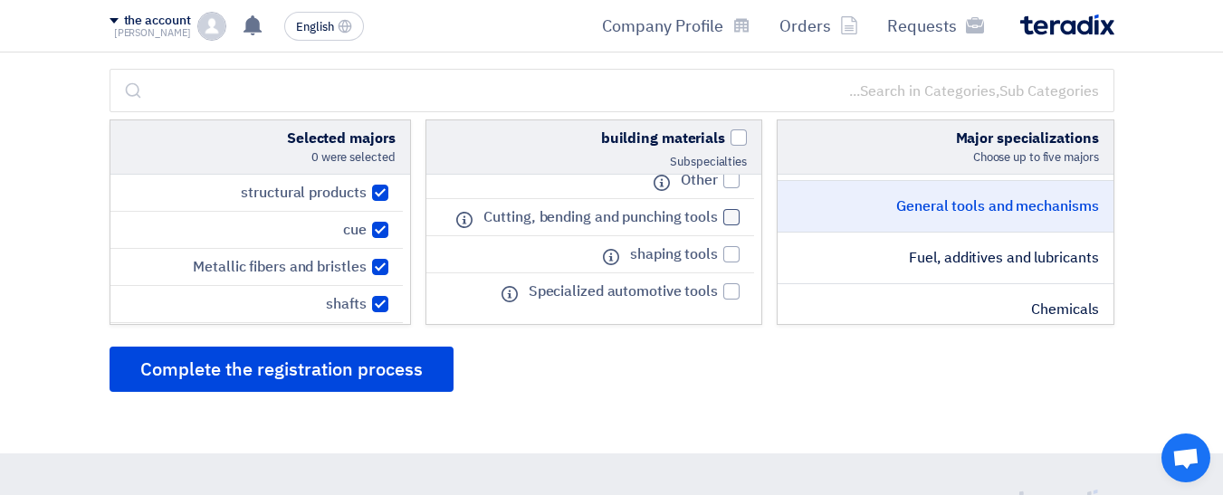
scroll to position [1053, 0]
click at [733, 141] on span at bounding box center [739, 137] width 16 height 16
click at [725, 139] on input "building materials" at bounding box center [719, 134] width 12 height 12
checkbox input "true"
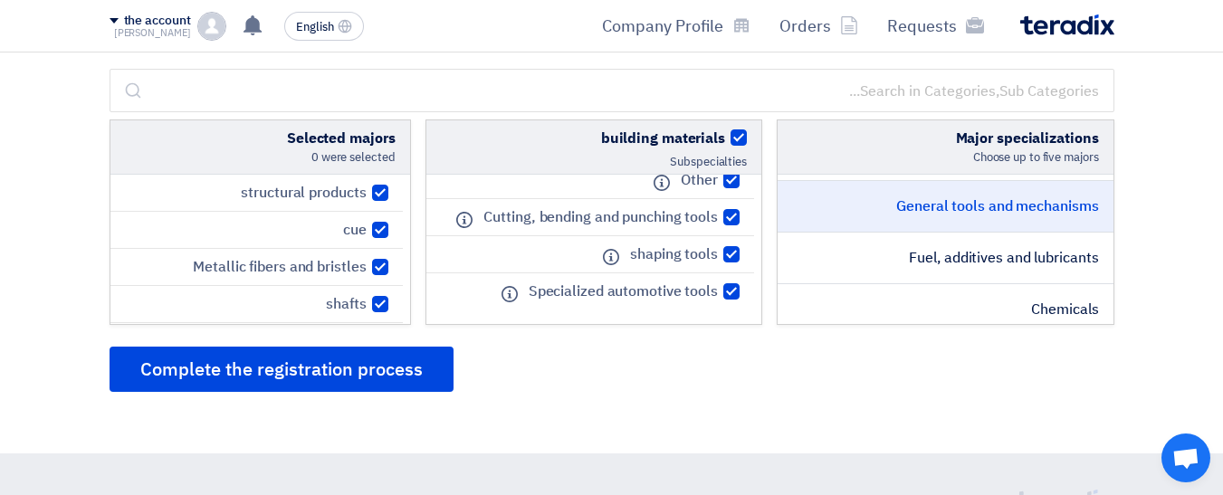
checkbox input "true"
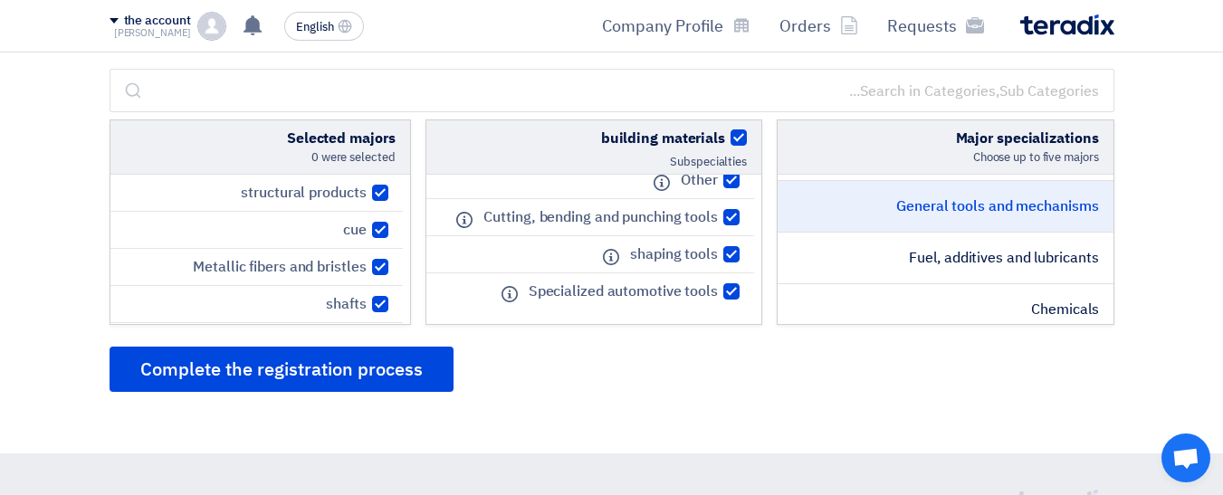
checkbox input "true"
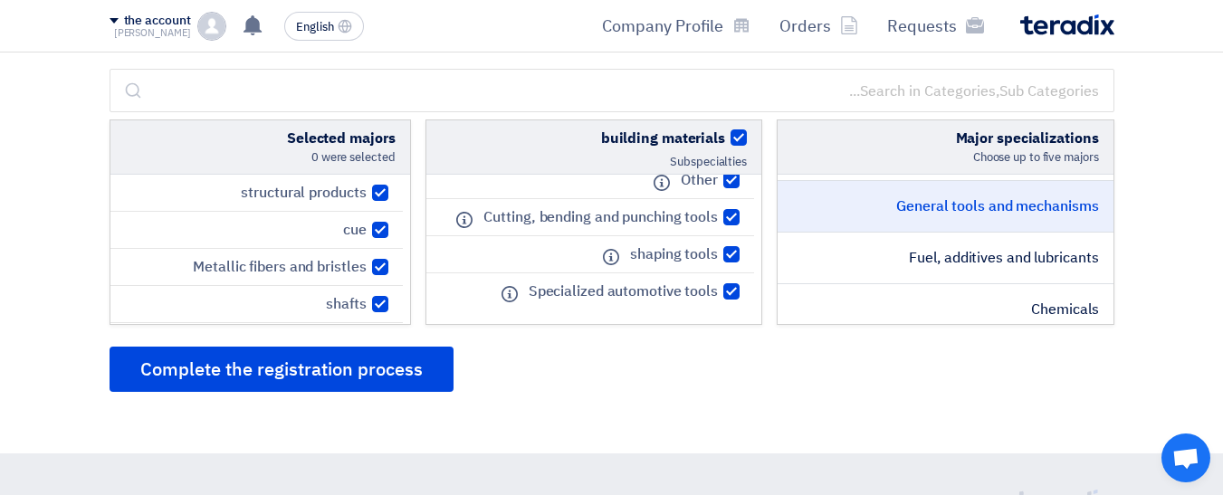
checkbox input "true"
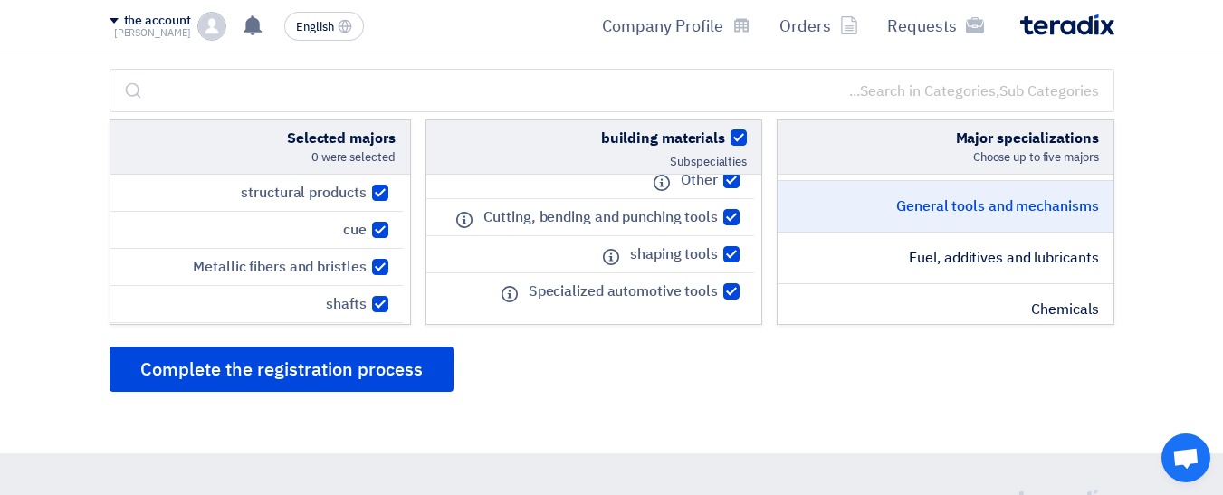
checkbox input "true"
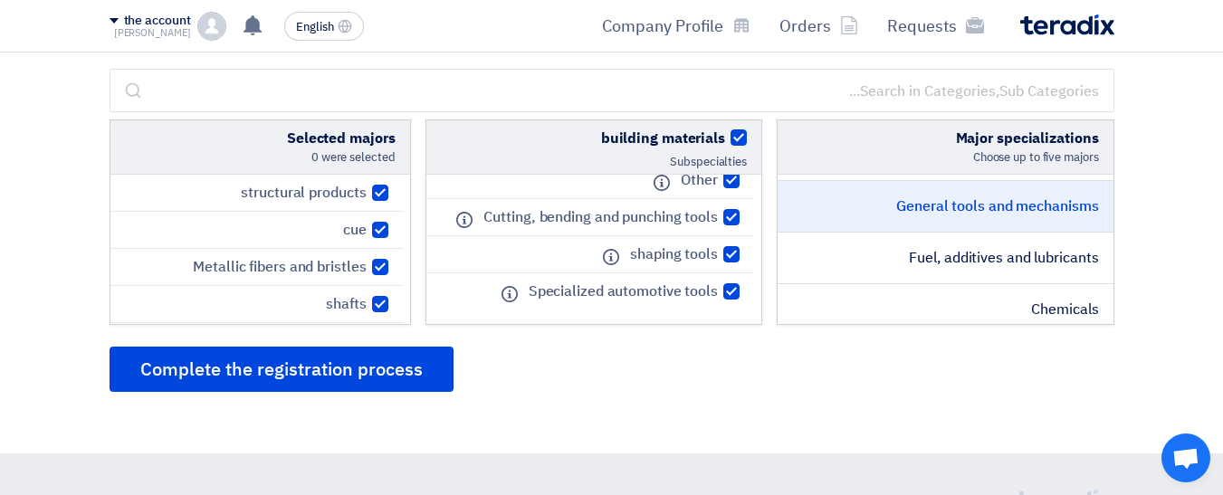
checkbox input "true"
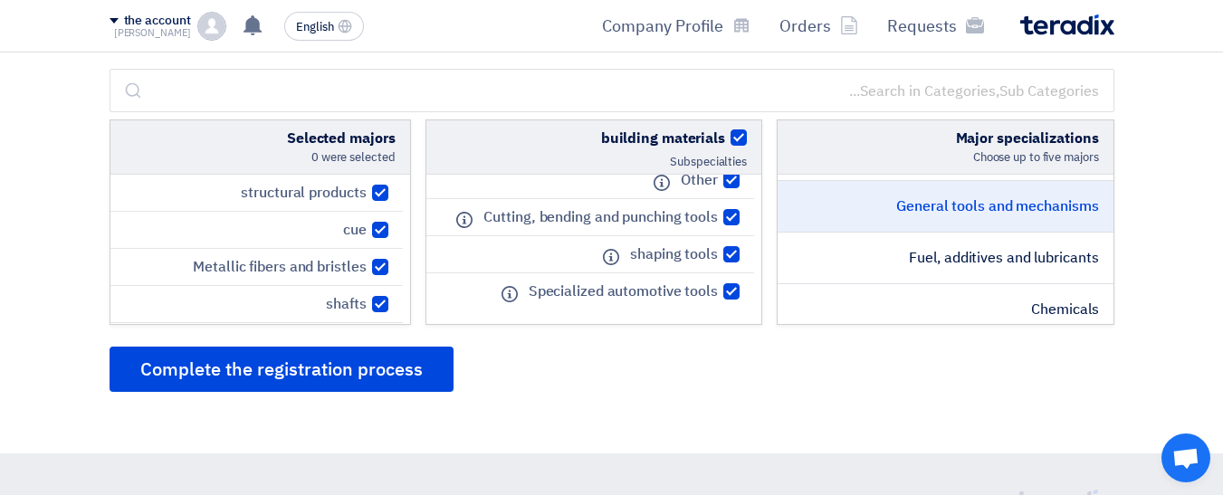
checkbox input "true"
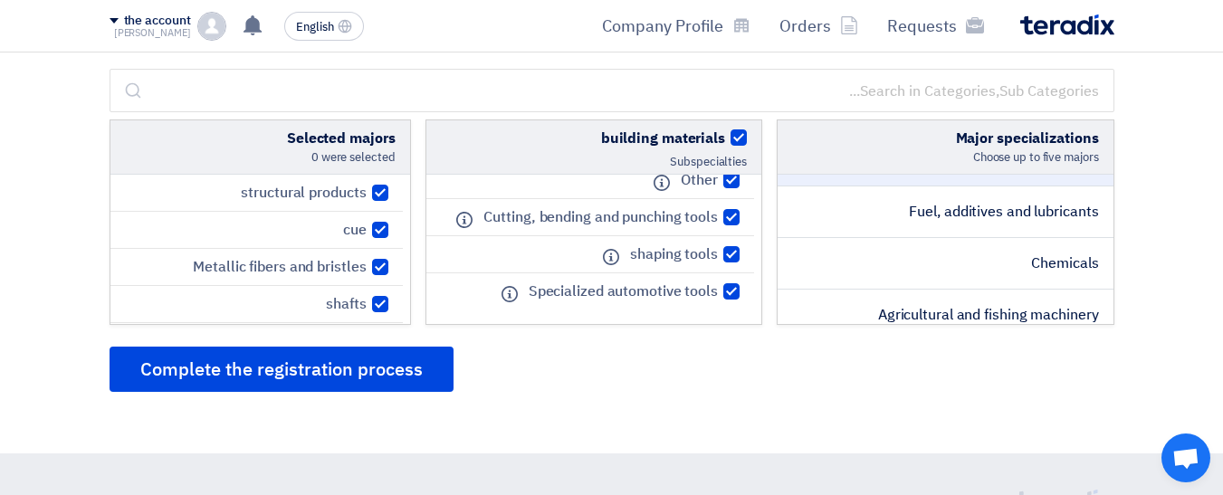
scroll to position [1474, 0]
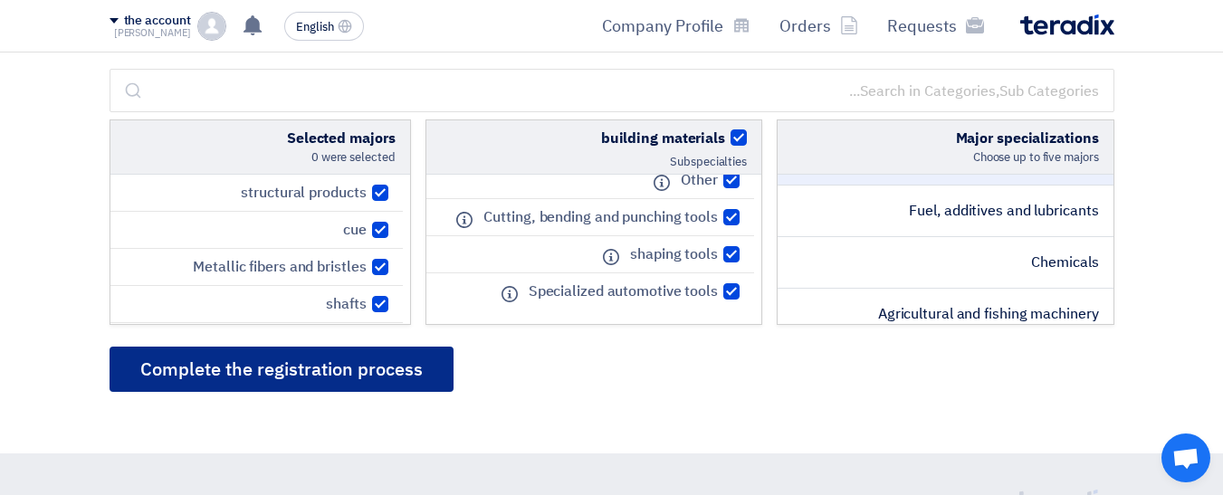
click at [426, 373] on button "Complete the registration process" at bounding box center [282, 369] width 344 height 45
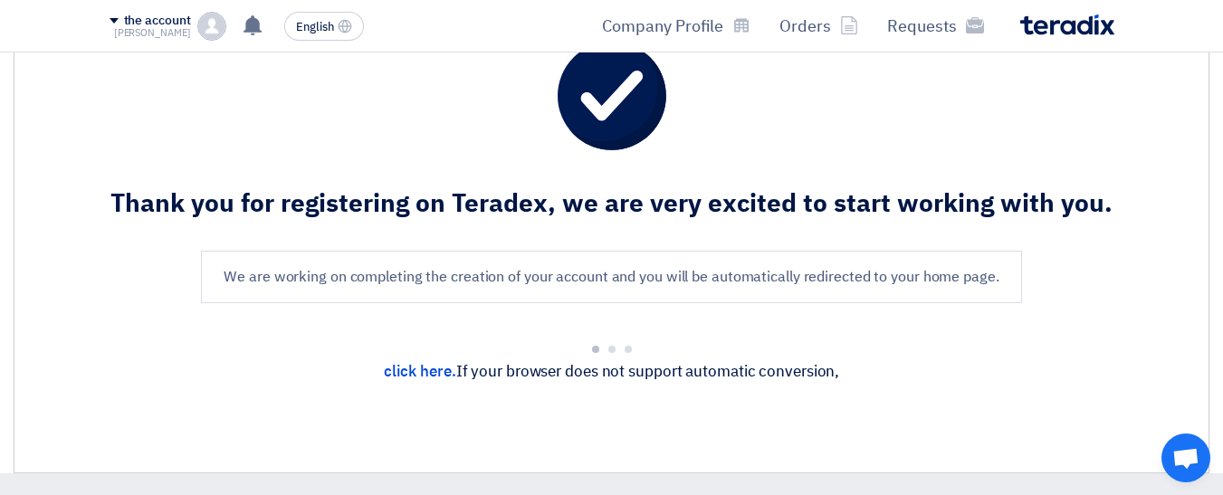
scroll to position [89, 0]
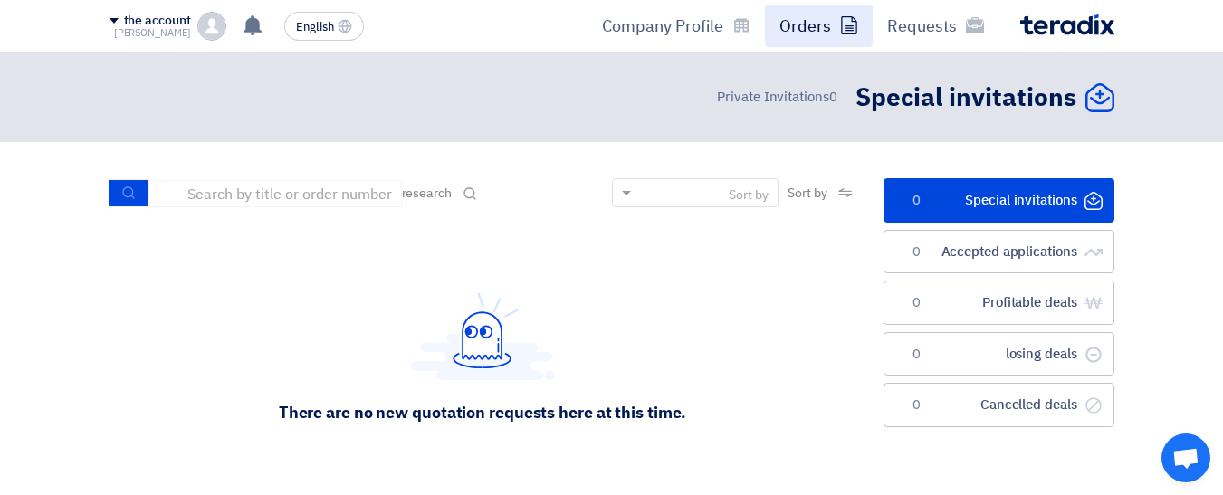
click at [808, 14] on font "Orders" at bounding box center [806, 26] width 52 height 24
